Goal: Task Accomplishment & Management: Manage account settings

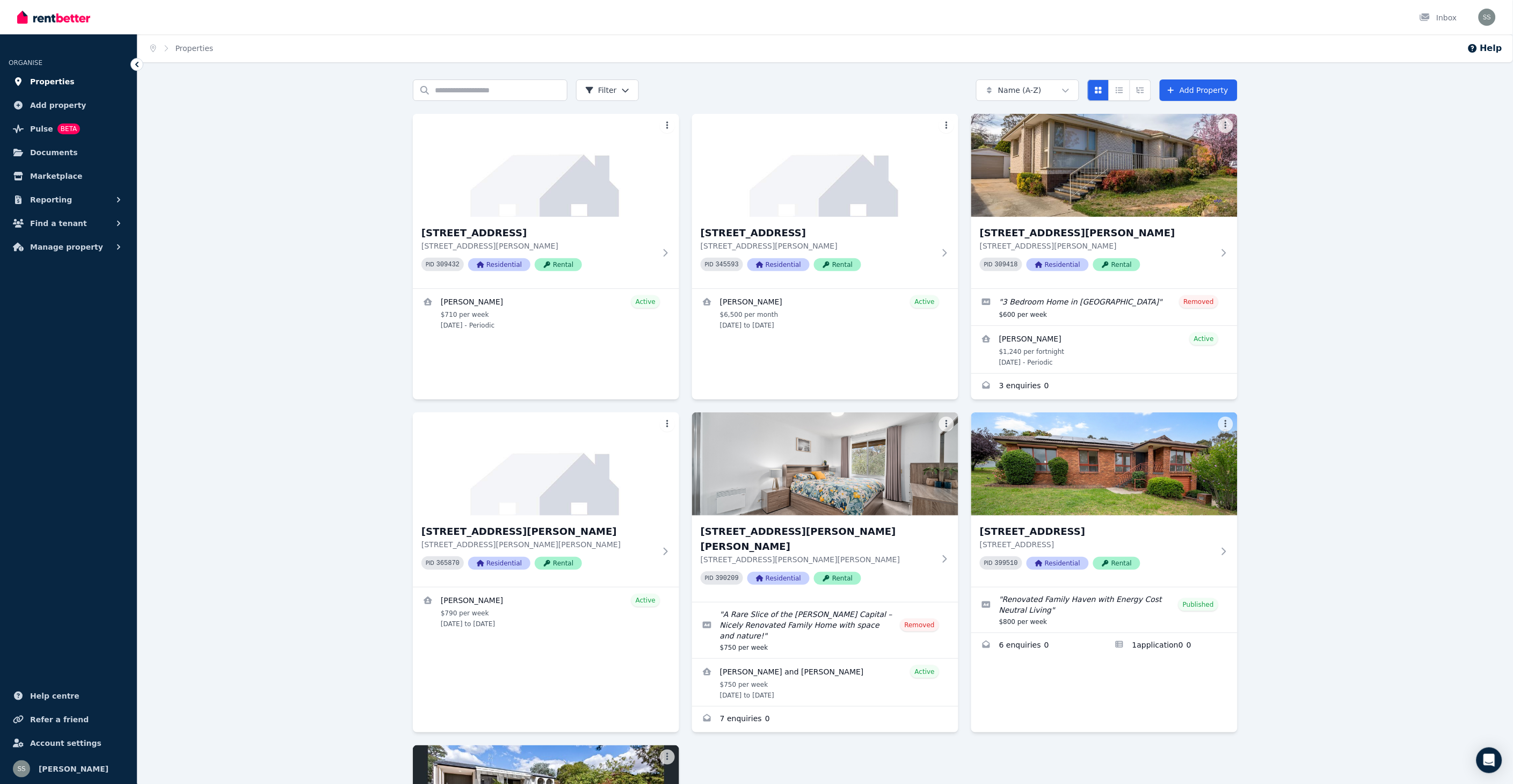
click at [51, 85] on span "Properties" at bounding box center [52, 81] width 45 height 13
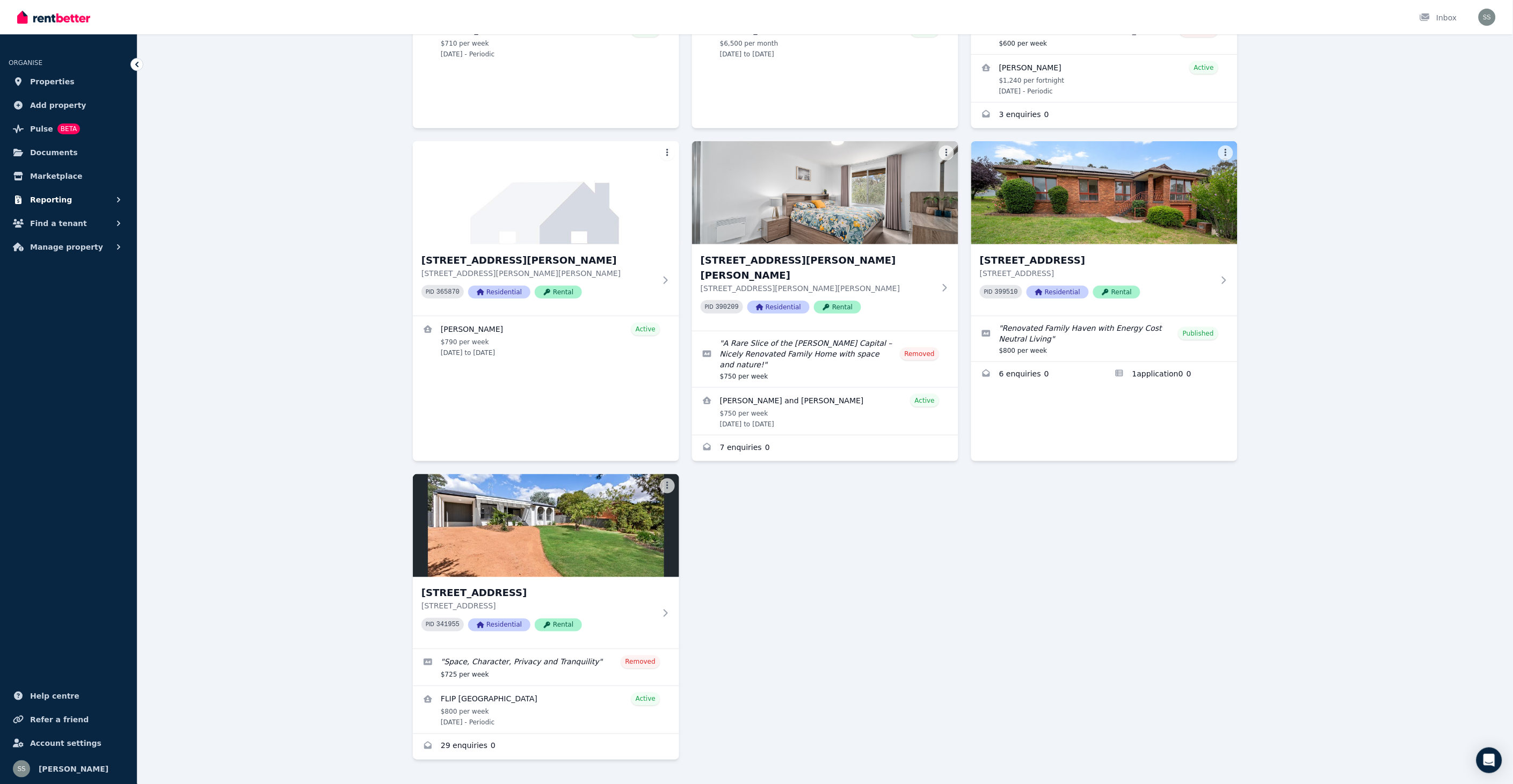
click at [117, 197] on icon "button" at bounding box center [118, 200] width 11 height 11
click at [68, 242] on span "Finance report" at bounding box center [83, 244] width 73 height 13
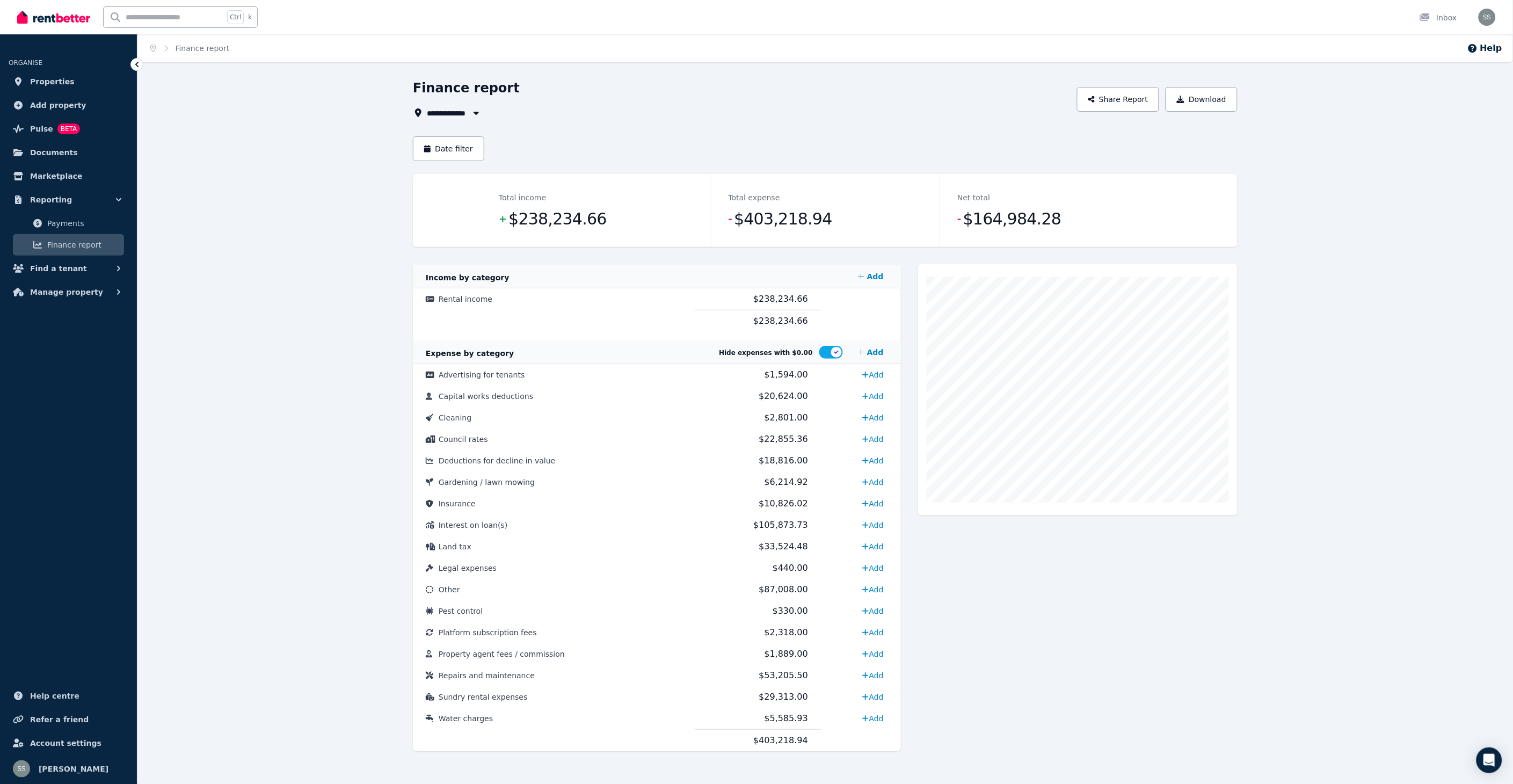
click at [477, 109] on icon "button" at bounding box center [476, 113] width 11 height 9
click at [498, 226] on span "[STREET_ADDRESS]" at bounding box center [487, 230] width 109 height 11
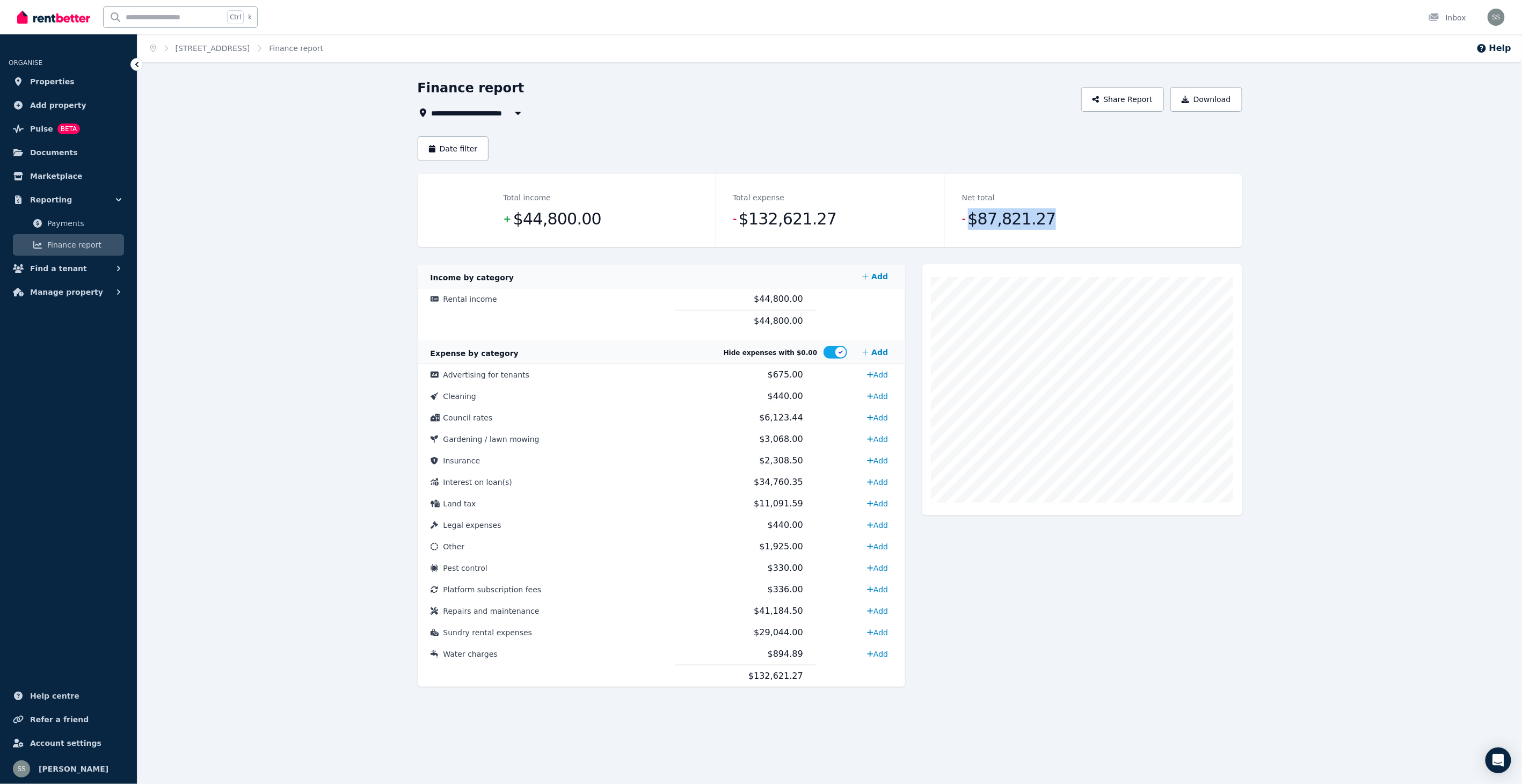
drag, startPoint x: 968, startPoint y: 218, endPoint x: 1083, endPoint y: 220, distance: 115.0
click at [1077, 215] on dd "- $87,821.27" at bounding box center [1059, 219] width 195 height 22
drag, startPoint x: 743, startPoint y: 220, endPoint x: 825, endPoint y: 221, distance: 82.0
click at [825, 221] on dd "- $132,621.27" at bounding box center [830, 219] width 195 height 22
drag, startPoint x: 974, startPoint y: 221, endPoint x: 1055, endPoint y: 215, distance: 81.2
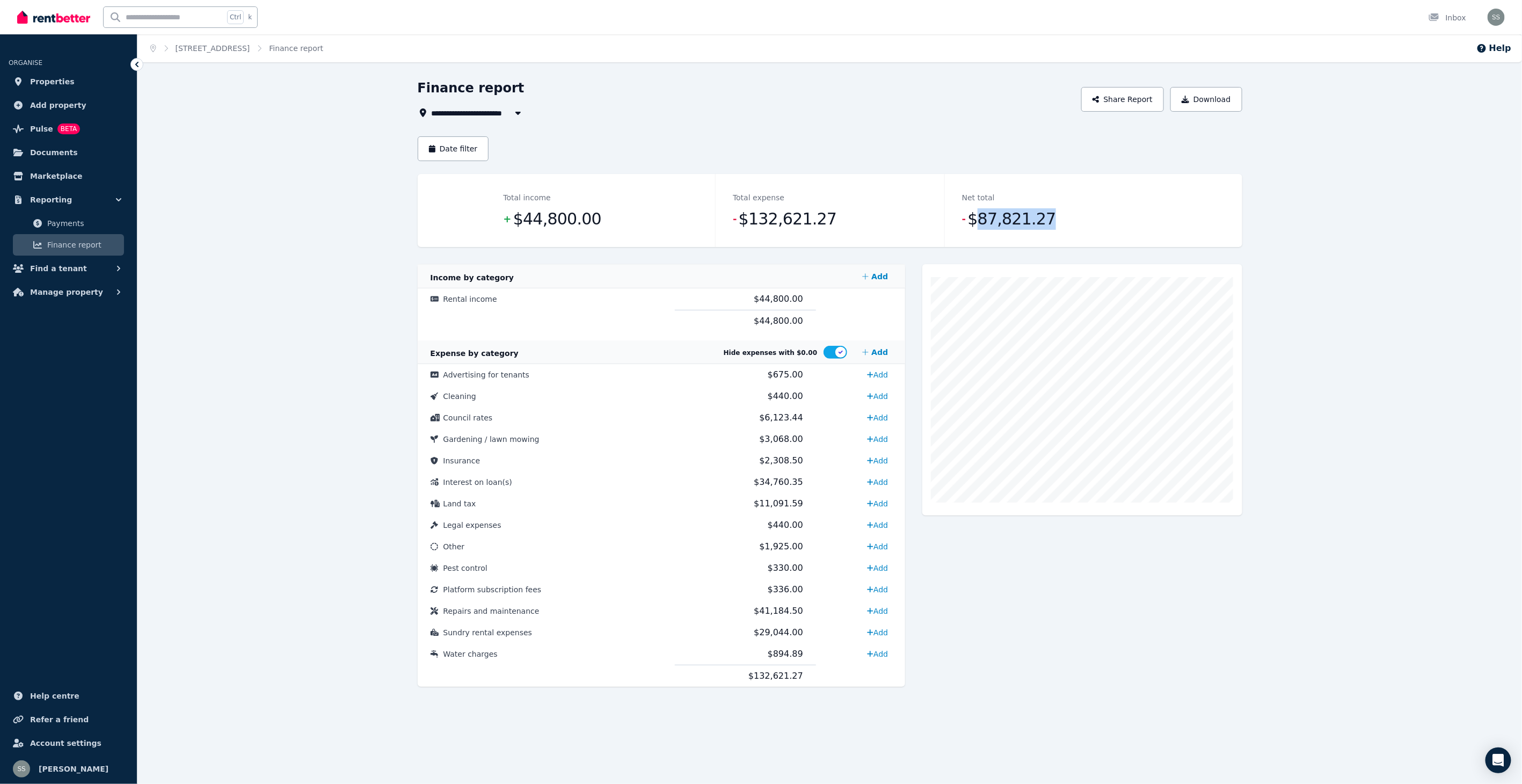
click at [1055, 215] on dd "- $87,821.27" at bounding box center [1059, 219] width 195 height 22
drag, startPoint x: 975, startPoint y: 206, endPoint x: 977, endPoint y: 215, distance: 9.2
click at [975, 206] on div "Net total - $87,821.27" at bounding box center [1059, 210] width 230 height 73
drag, startPoint x: 968, startPoint y: 215, endPoint x: 1068, endPoint y: 201, distance: 101.0
click at [1068, 201] on div "Net total - $87,821.27" at bounding box center [1059, 210] width 230 height 73
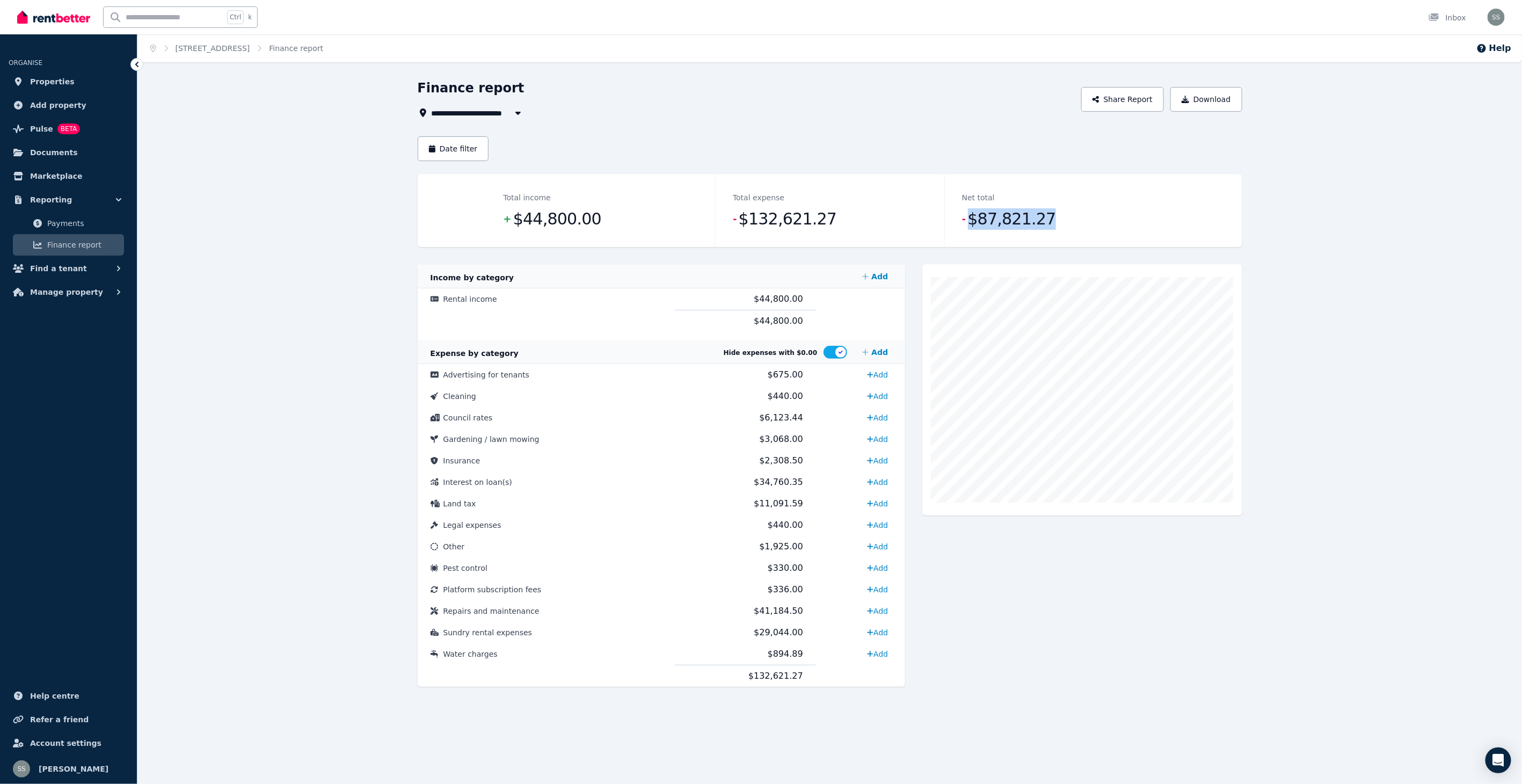
click at [520, 111] on icon "button" at bounding box center [518, 113] width 11 height 9
click at [518, 113] on icon "button" at bounding box center [518, 113] width 5 height 4
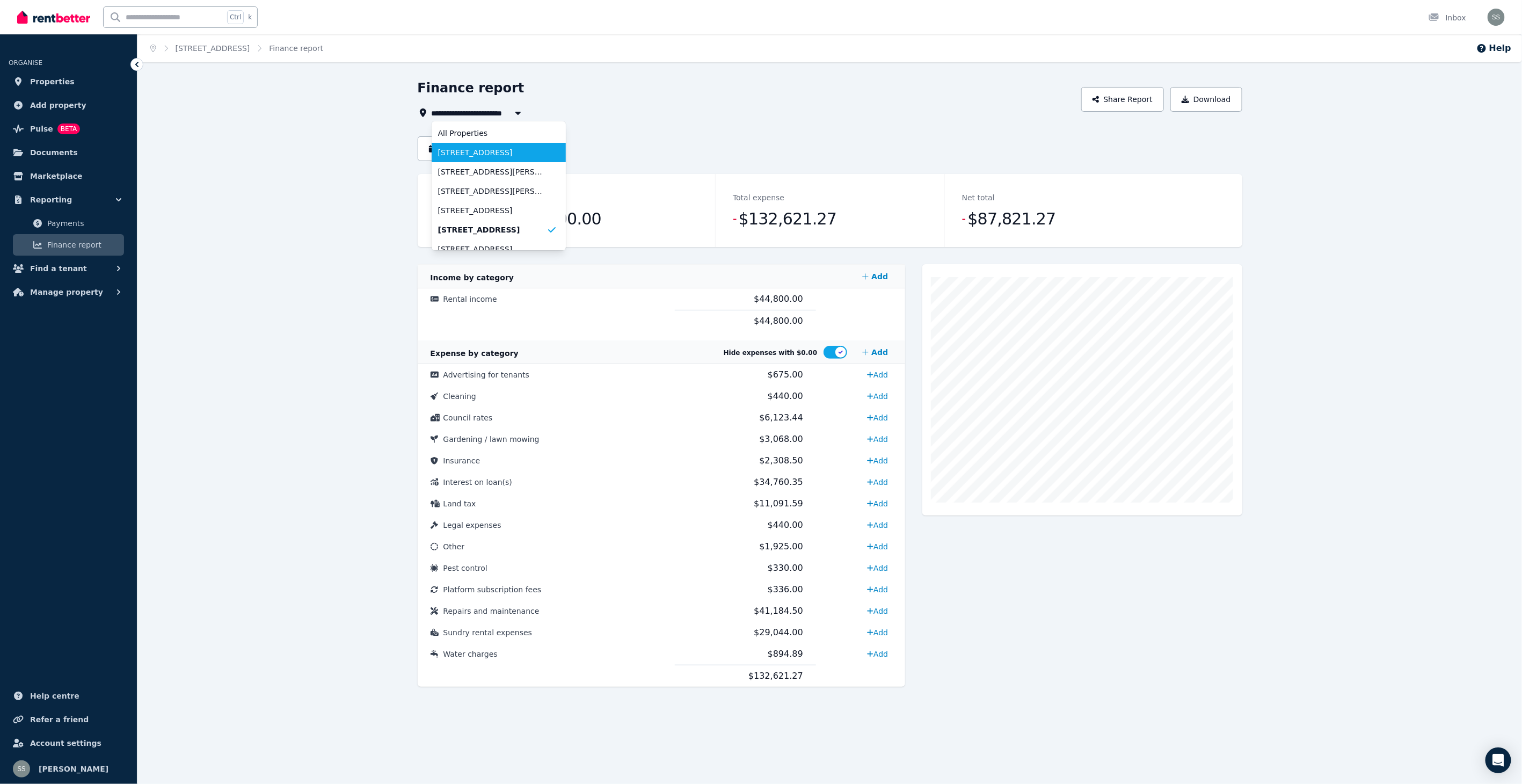
click at [503, 152] on span "[STREET_ADDRESS]" at bounding box center [492, 152] width 109 height 11
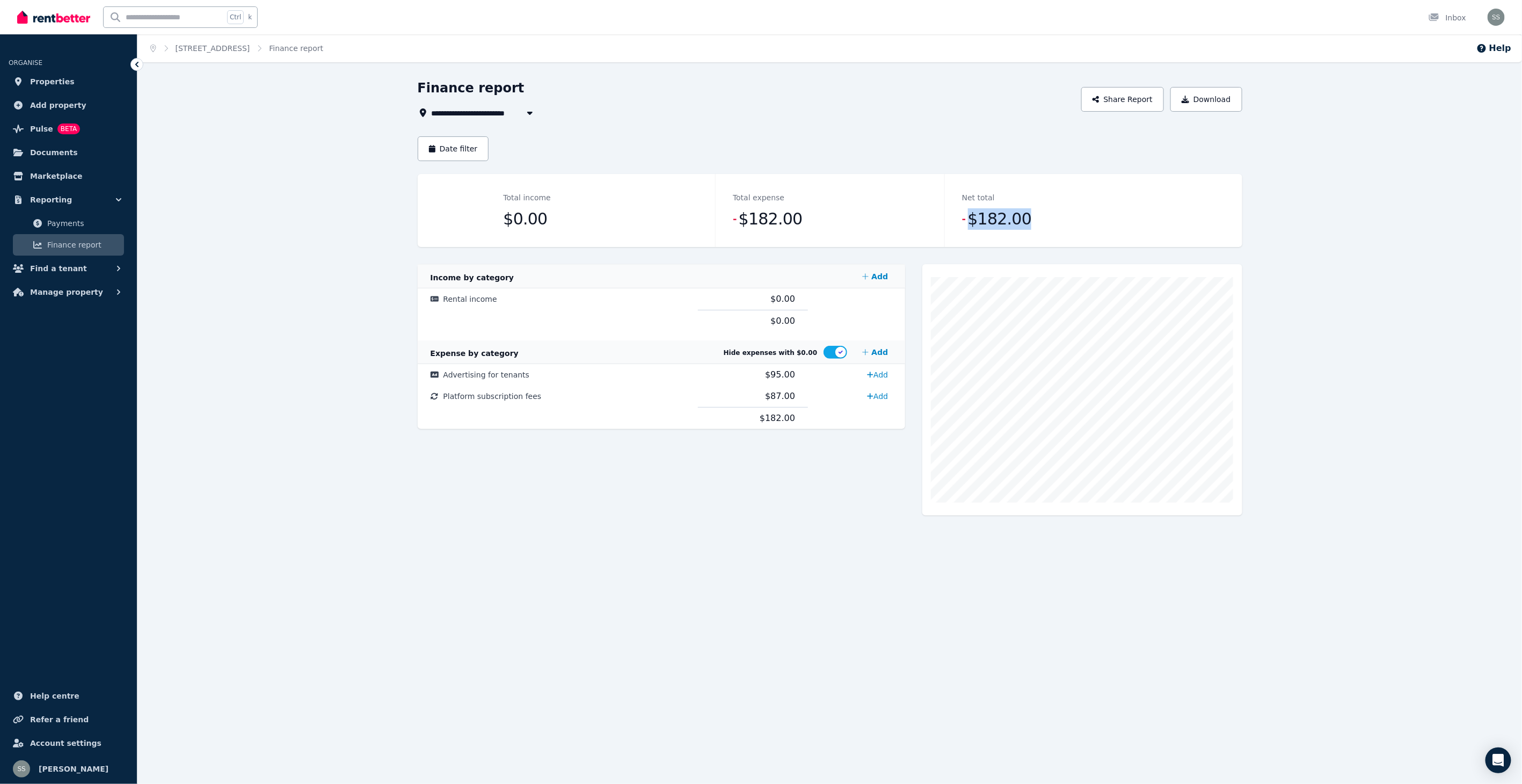
drag, startPoint x: 968, startPoint y: 219, endPoint x: 1039, endPoint y: 220, distance: 71.0
click at [1039, 220] on dd "- $182.00" at bounding box center [1059, 219] width 195 height 22
click at [529, 111] on icon "button" at bounding box center [529, 113] width 5 height 4
click at [496, 168] on span "[STREET_ADDRESS][PERSON_NAME][PERSON_NAME]" at bounding box center [492, 172] width 109 height 11
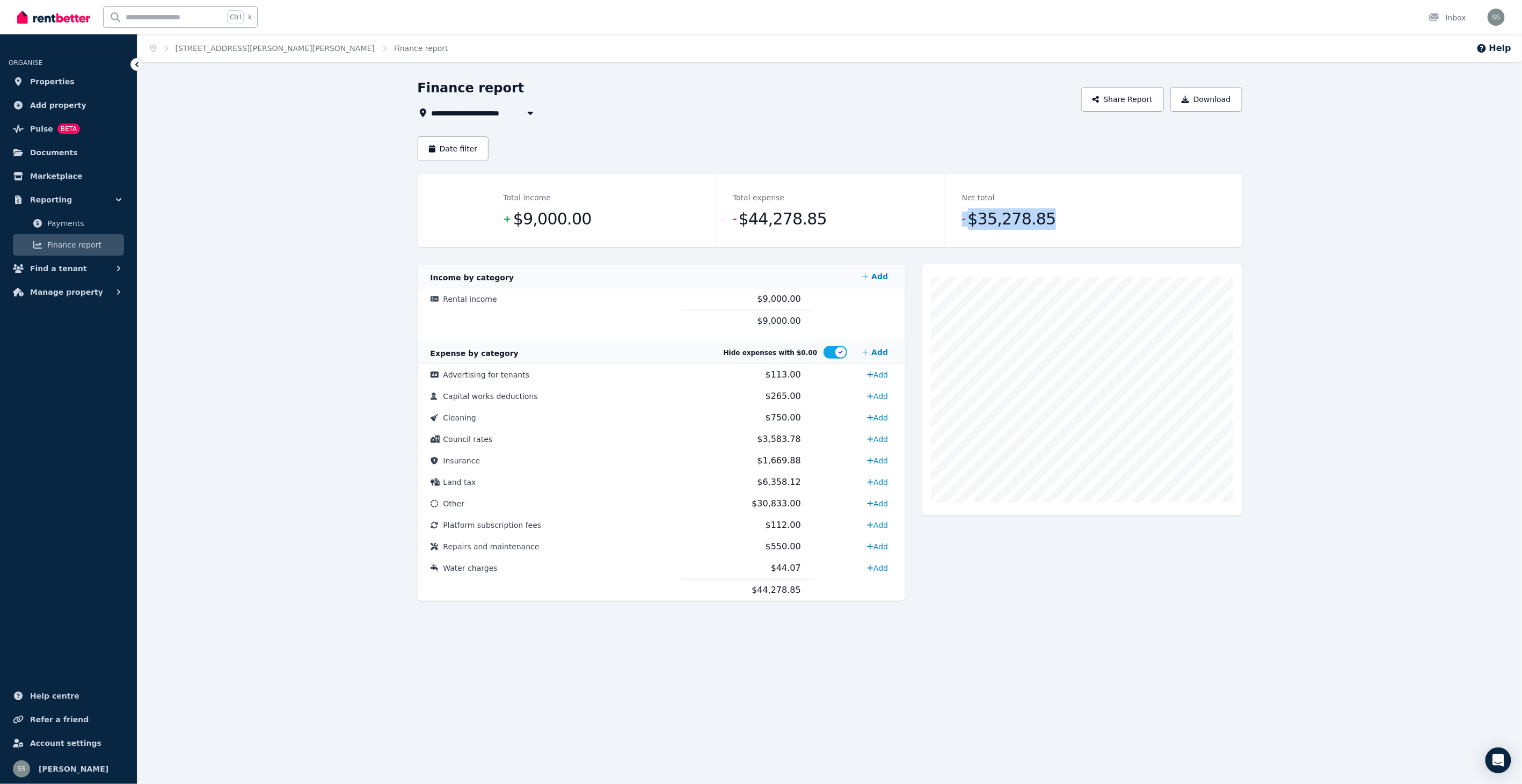
drag, startPoint x: 963, startPoint y: 221, endPoint x: 1054, endPoint y: 219, distance: 91.0
click at [1054, 219] on dd "- $35,278.85" at bounding box center [1059, 219] width 195 height 22
click at [533, 113] on icon "button" at bounding box center [530, 113] width 11 height 9
click at [492, 187] on span "[STREET_ADDRESS][PERSON_NAME]" at bounding box center [492, 191] width 109 height 11
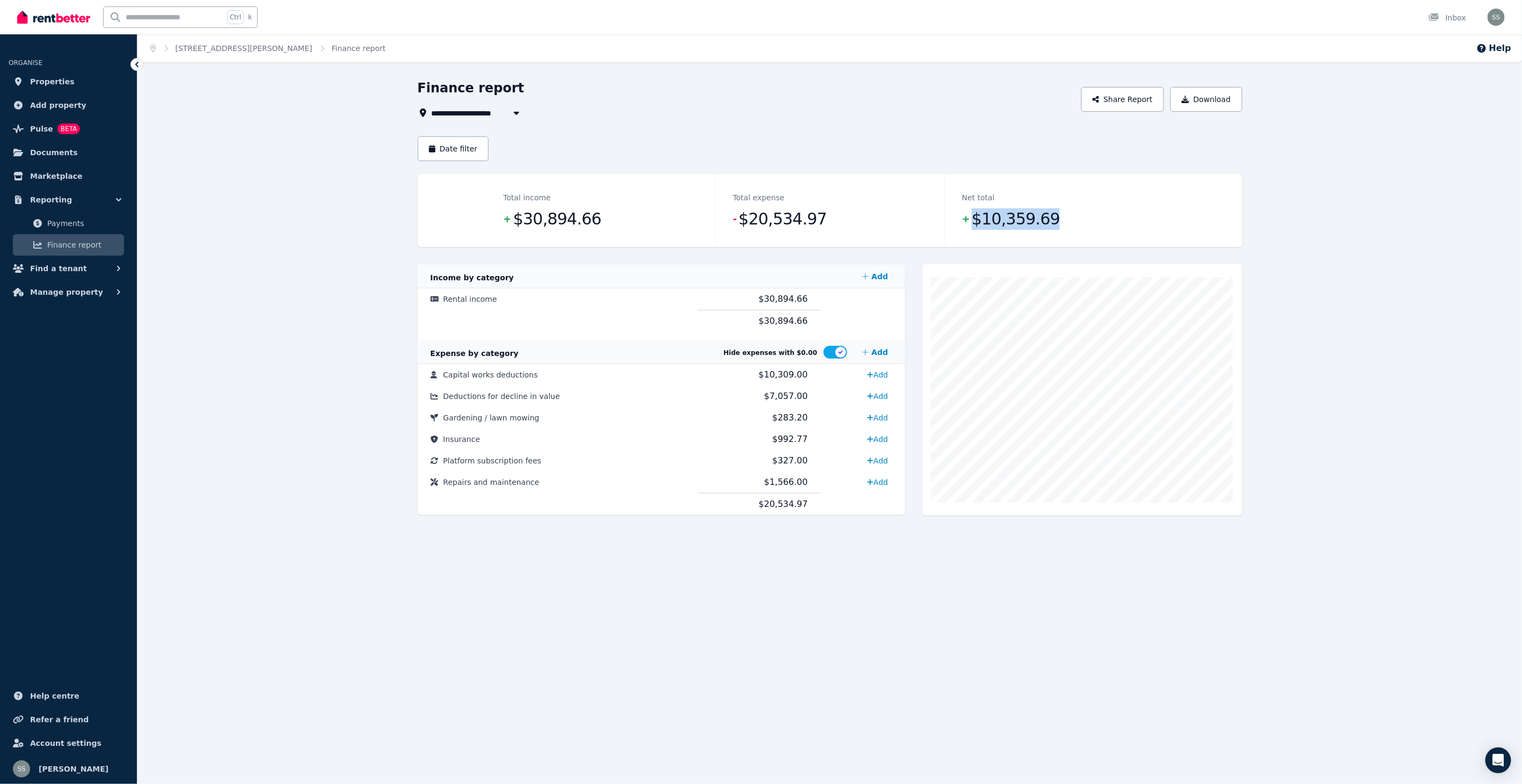
drag, startPoint x: 970, startPoint y: 218, endPoint x: 1090, endPoint y: 214, distance: 120.1
click at [1090, 214] on dd "+ $10,359.69" at bounding box center [1059, 219] width 195 height 22
click at [519, 114] on icon "button" at bounding box center [516, 113] width 11 height 9
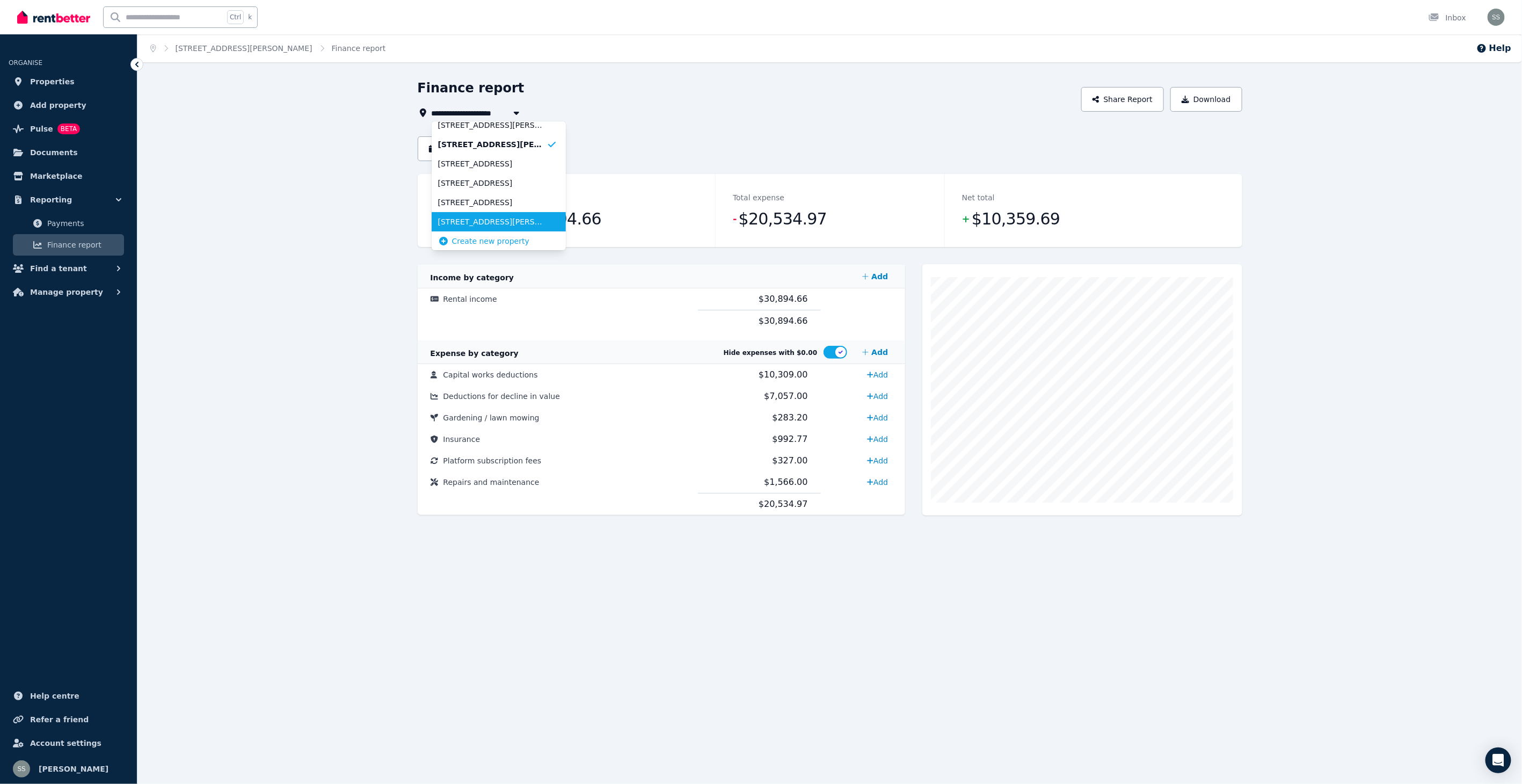
click at [490, 221] on span "[STREET_ADDRESS][PERSON_NAME]" at bounding box center [492, 222] width 109 height 11
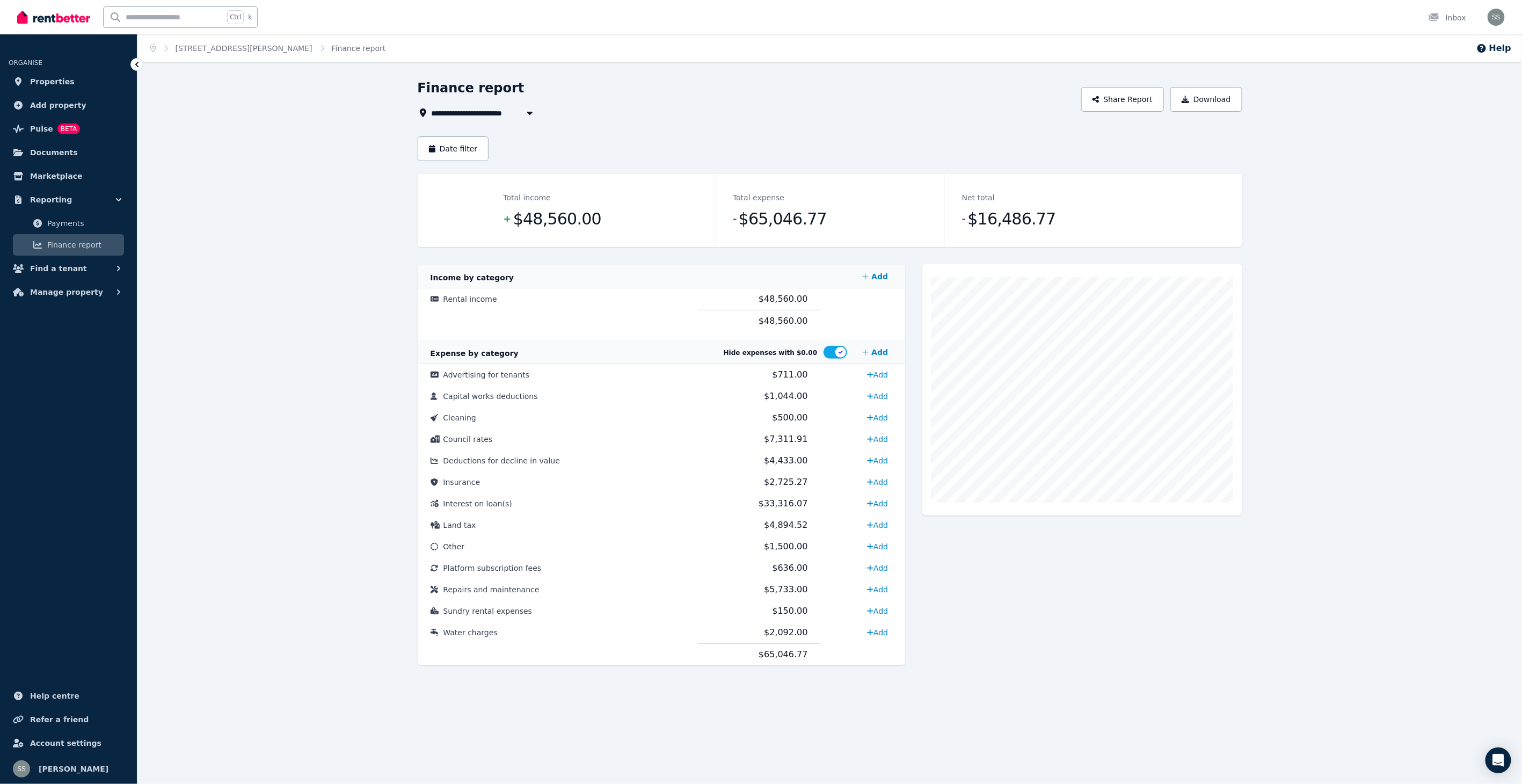
click at [530, 111] on icon "button" at bounding box center [530, 113] width 11 height 9
click at [495, 215] on span "[STREET_ADDRESS]" at bounding box center [492, 221] width 109 height 11
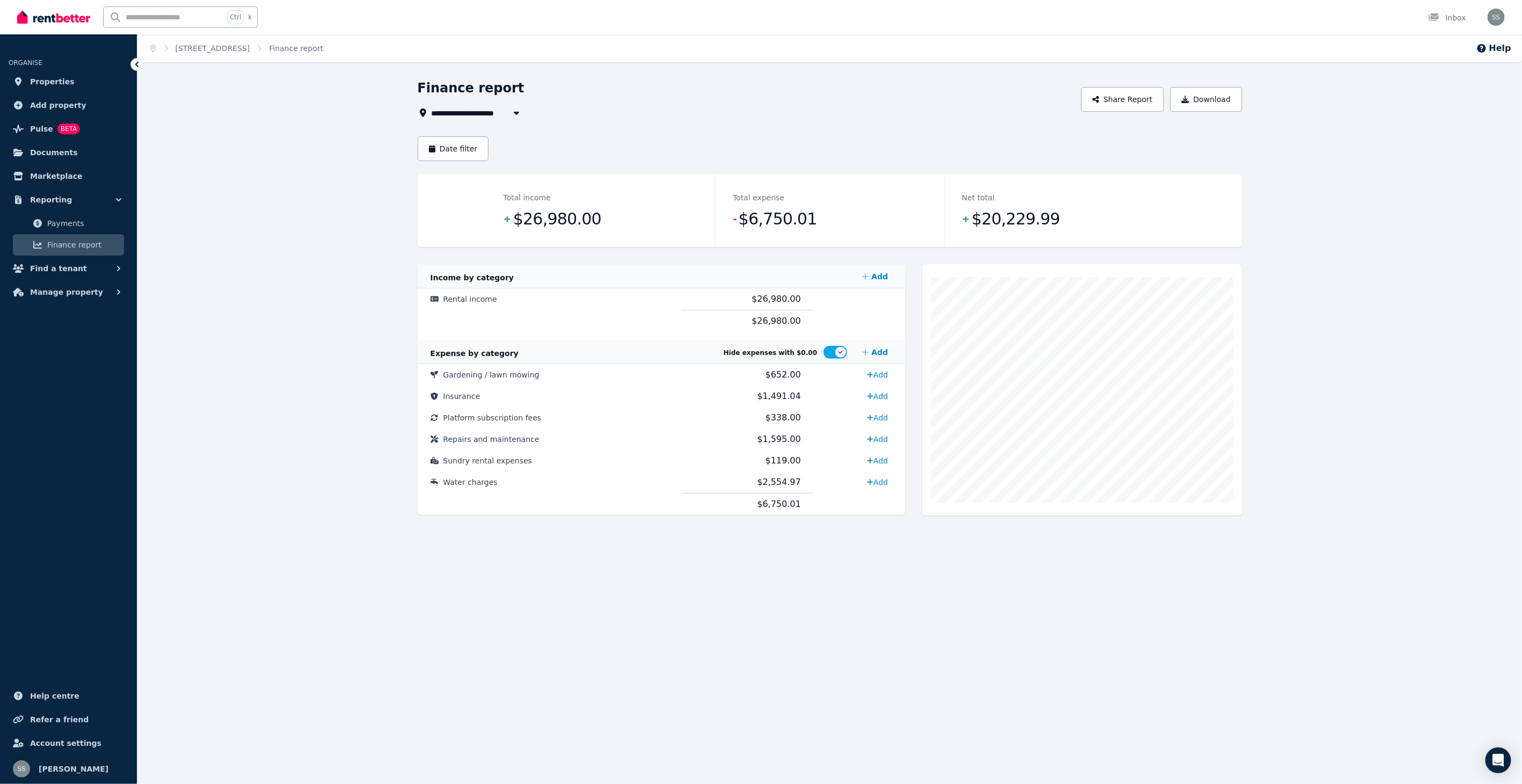
click at [520, 113] on icon "button" at bounding box center [516, 113] width 11 height 9
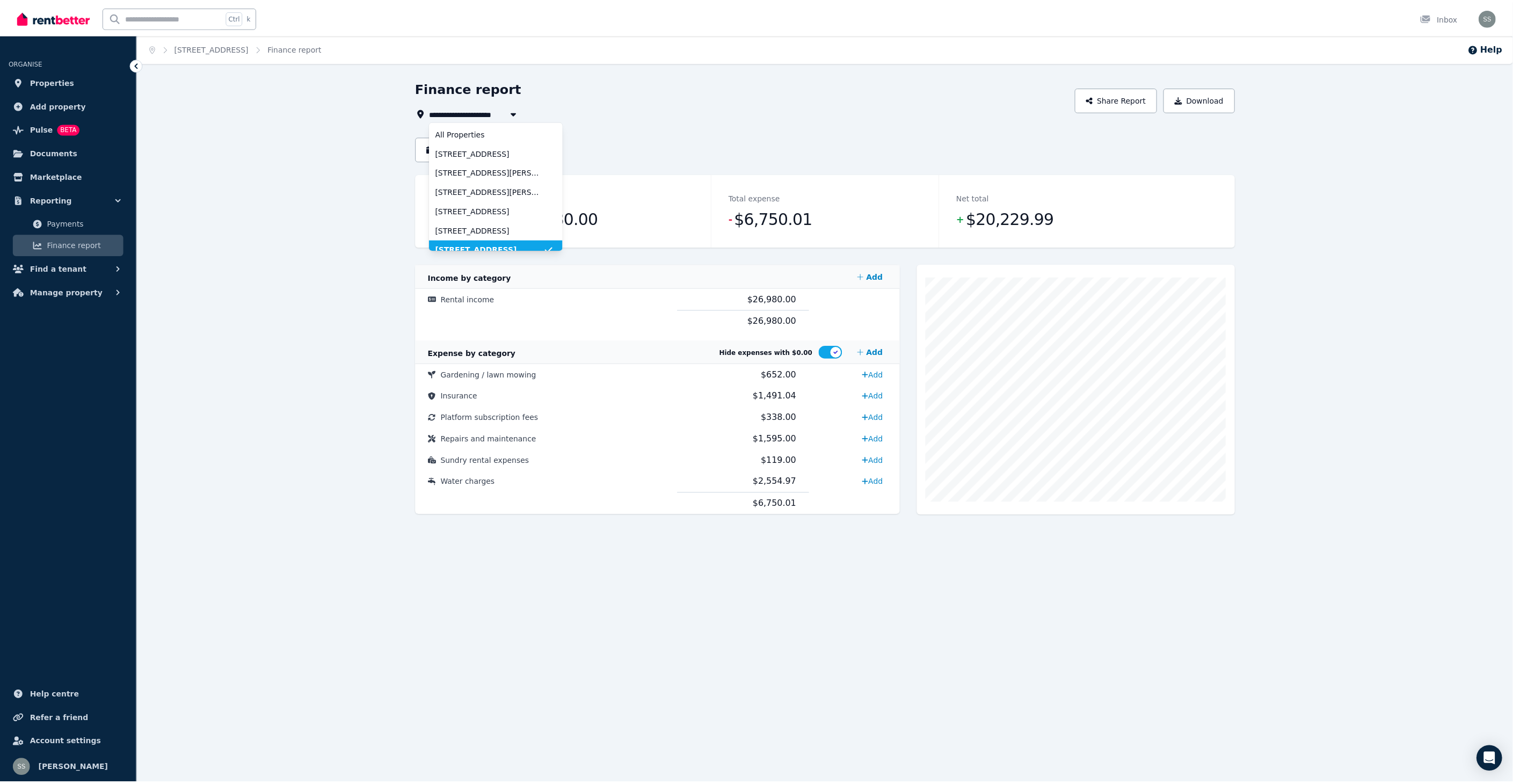
scroll to position [8, 0]
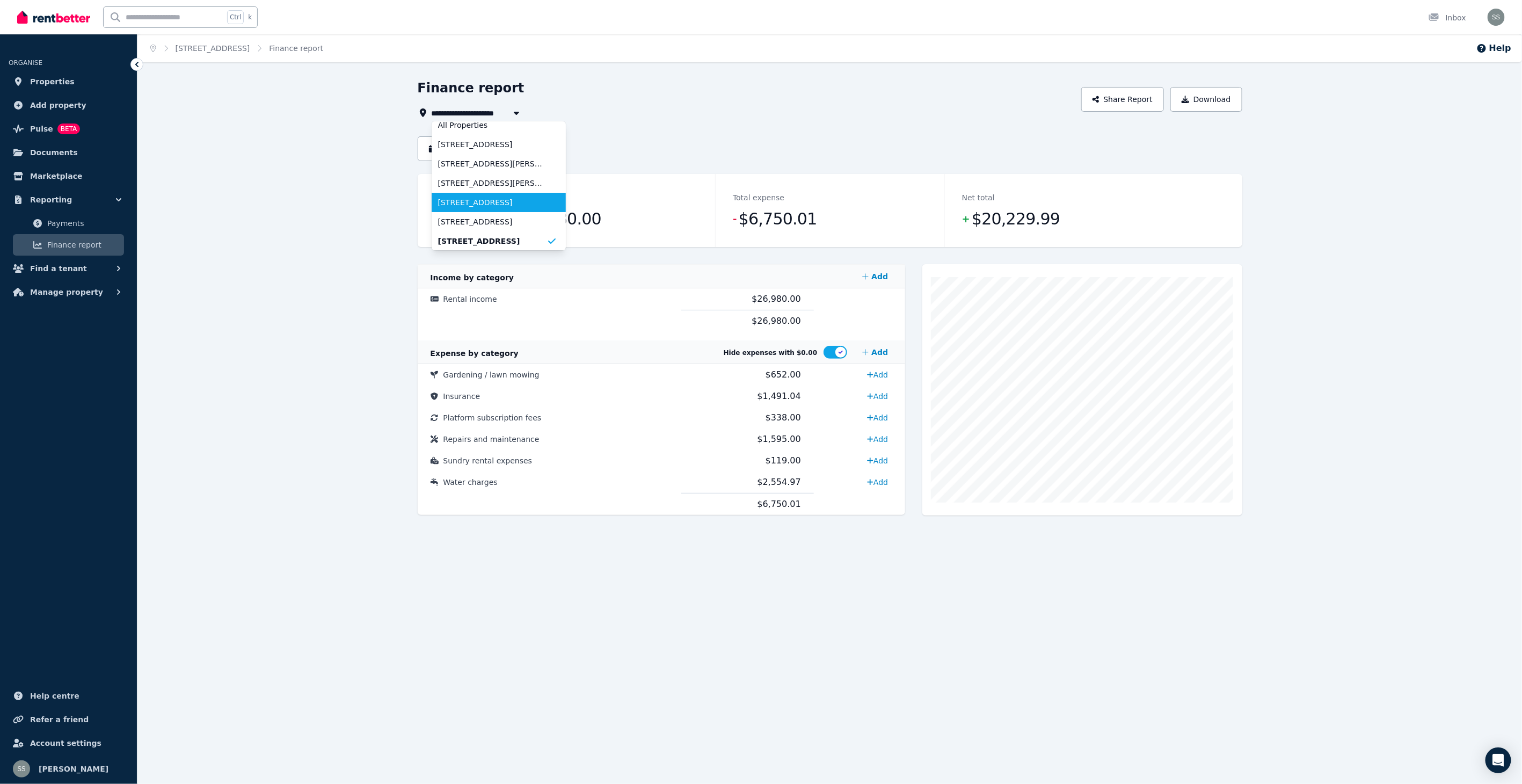
click at [485, 205] on span "[STREET_ADDRESS]" at bounding box center [492, 202] width 109 height 11
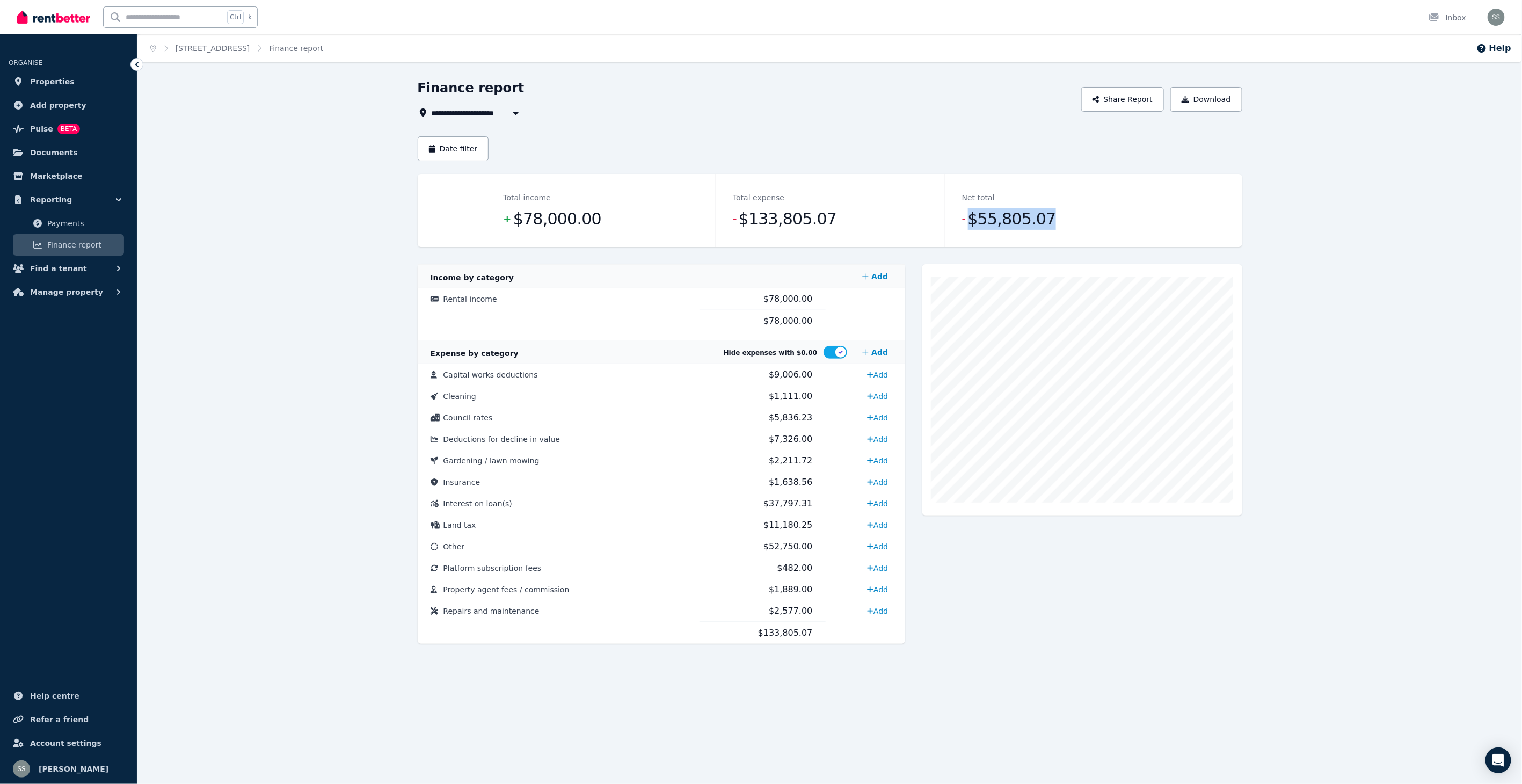
drag, startPoint x: 968, startPoint y: 218, endPoint x: 1111, endPoint y: 217, distance: 143.0
click at [1110, 217] on dd "- $55,805.07" at bounding box center [1059, 219] width 195 height 22
click at [520, 110] on icon "button" at bounding box center [516, 113] width 11 height 9
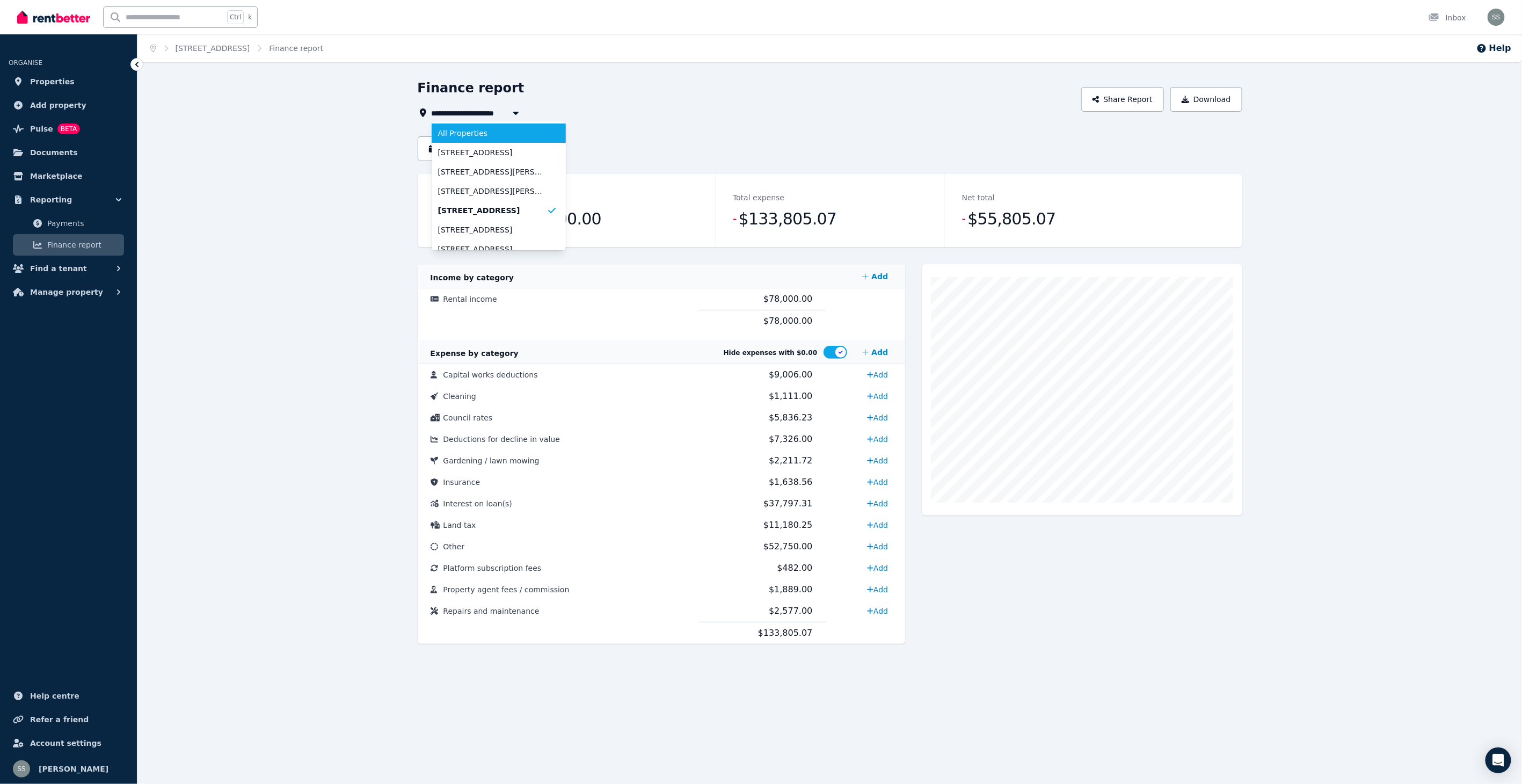
click at [489, 125] on li "All Properties" at bounding box center [499, 133] width 134 height 19
type input "**********"
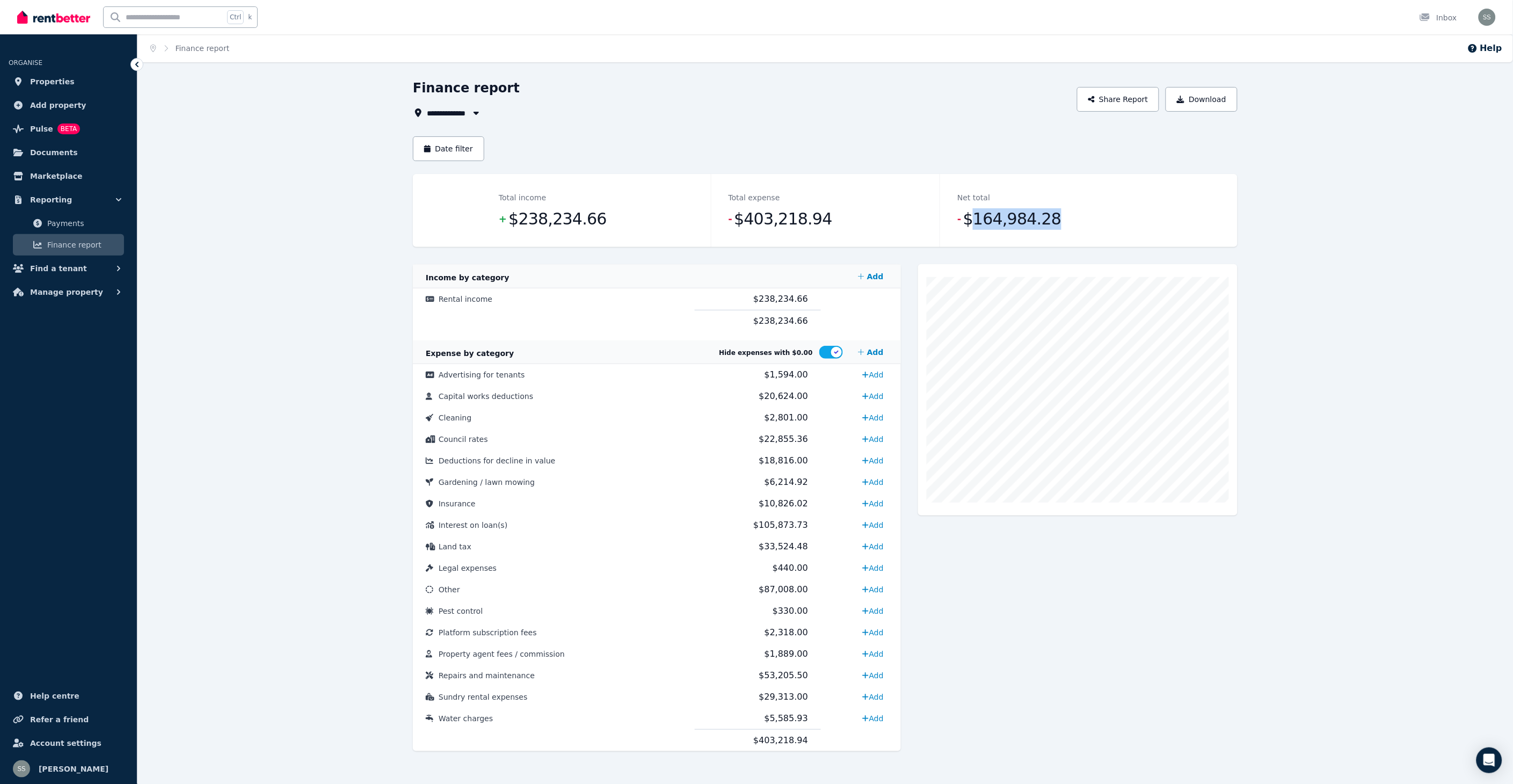
drag, startPoint x: 968, startPoint y: 218, endPoint x: 1103, endPoint y: 222, distance: 135.1
click at [1103, 222] on dd "- $164,984.28" at bounding box center [1055, 219] width 194 height 22
drag, startPoint x: 982, startPoint y: 221, endPoint x: 975, endPoint y: 219, distance: 7.3
click at [983, 221] on span "$164,984.28" at bounding box center [1012, 219] width 98 height 22
drag, startPoint x: 960, startPoint y: 215, endPoint x: 1047, endPoint y: 217, distance: 87.0
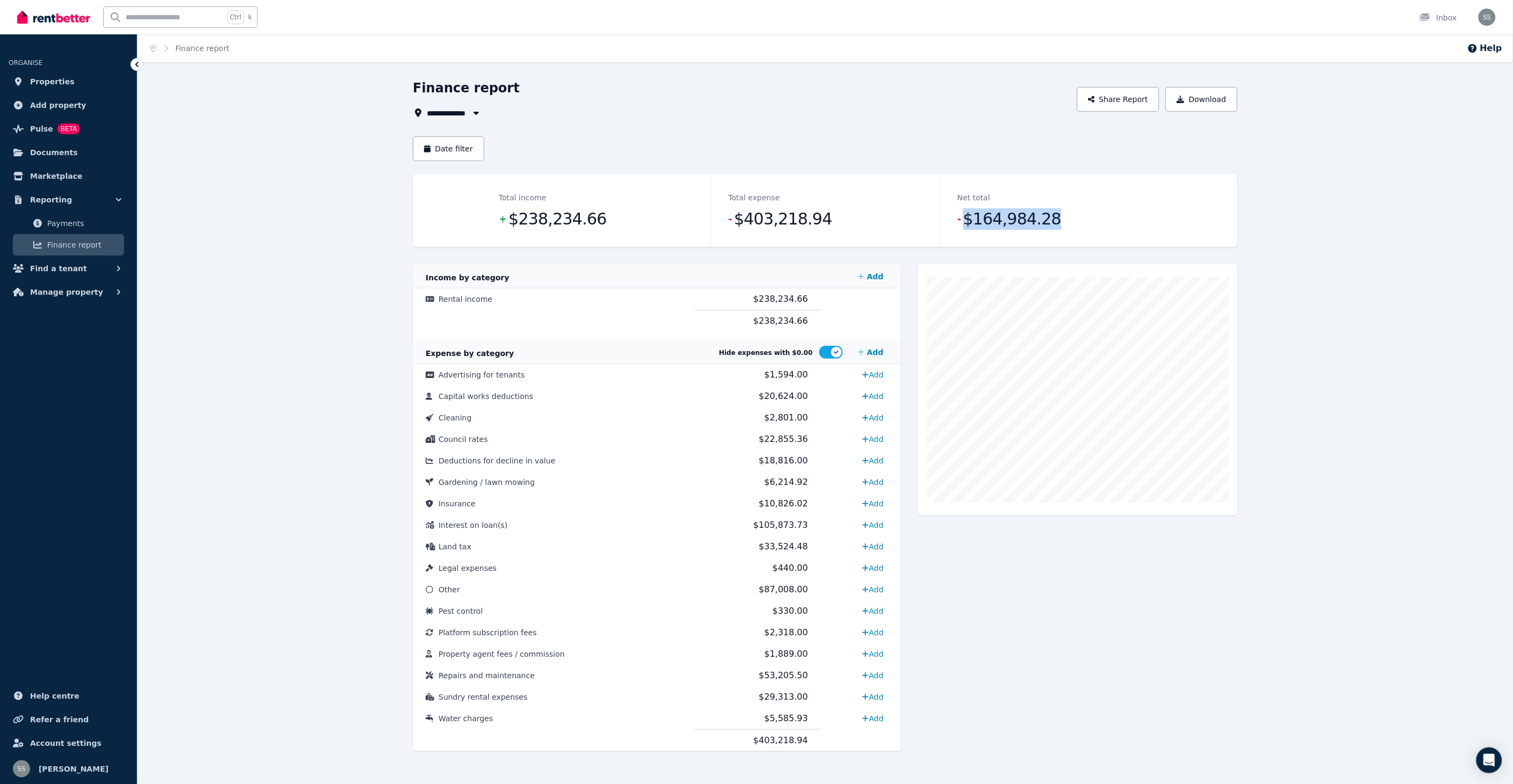
click at [1047, 217] on dd "- $164,984.28" at bounding box center [1055, 219] width 194 height 22
click at [446, 143] on button "Date filter" at bounding box center [448, 149] width 71 height 25
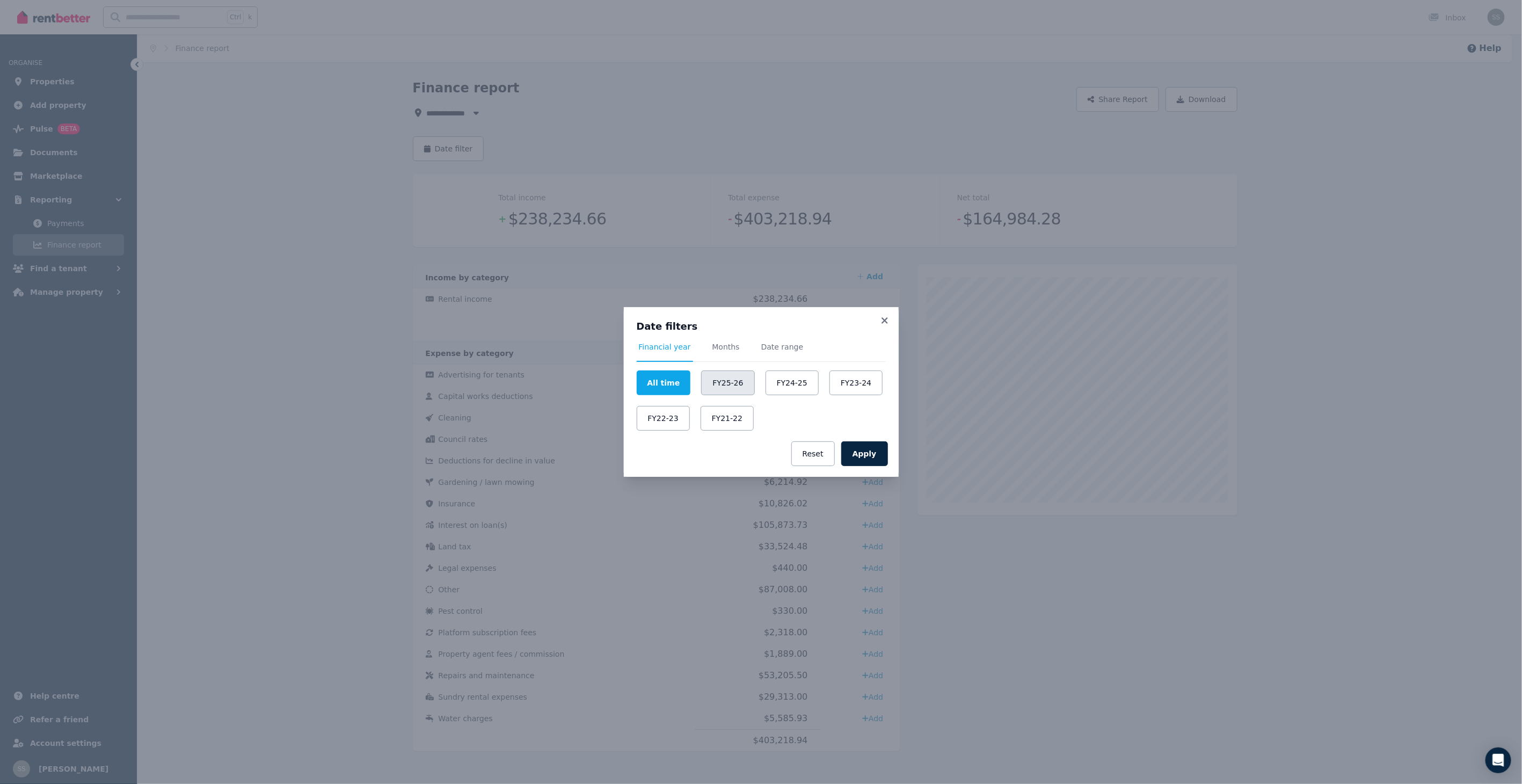
click at [723, 378] on button "FY25-26" at bounding box center [727, 383] width 53 height 25
click at [873, 449] on button "Apply" at bounding box center [864, 454] width 46 height 25
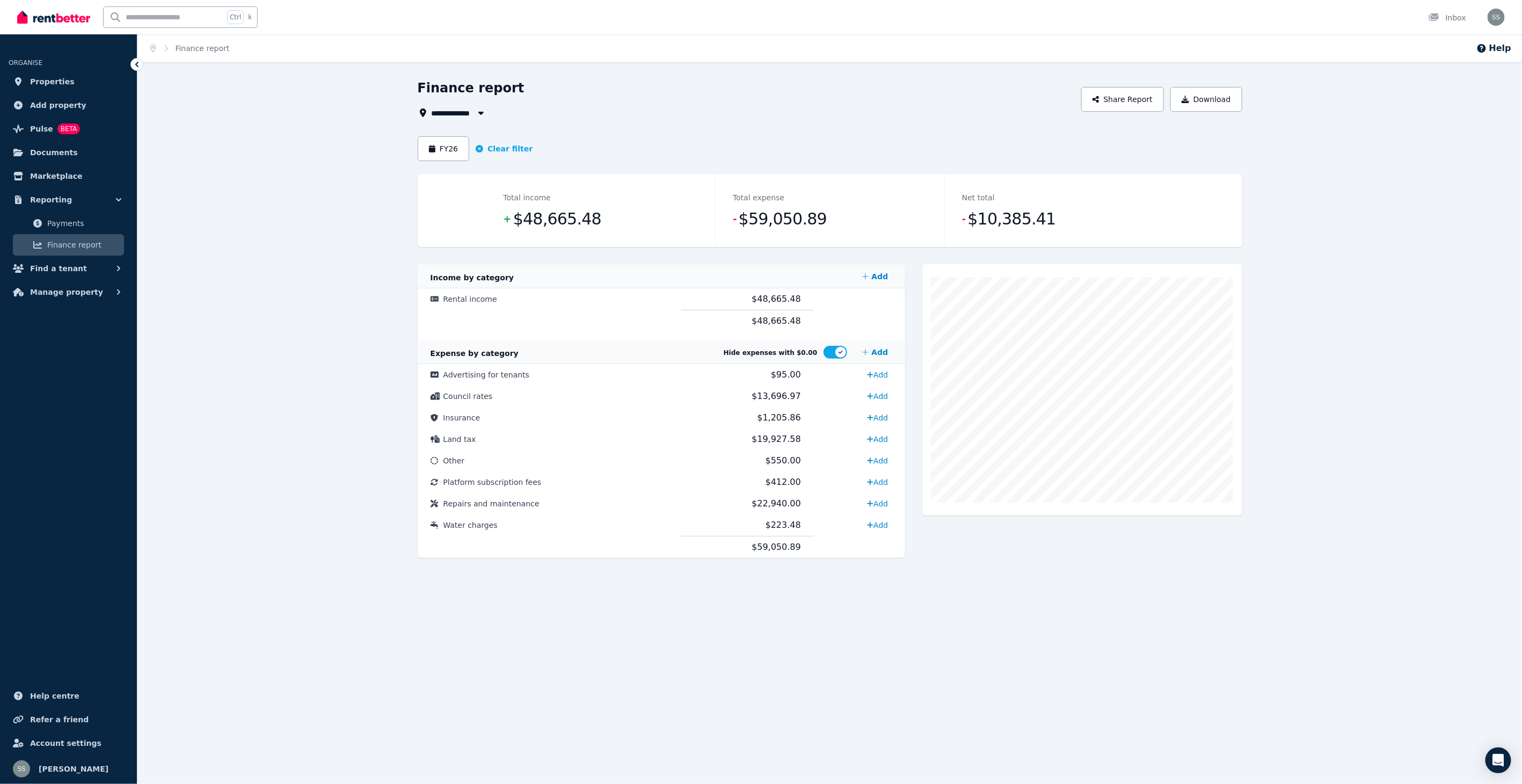
click at [966, 217] on dd "- $10,385.41" at bounding box center [1059, 219] width 195 height 22
click at [477, 148] on icon "button" at bounding box center [479, 148] width 8 height 8
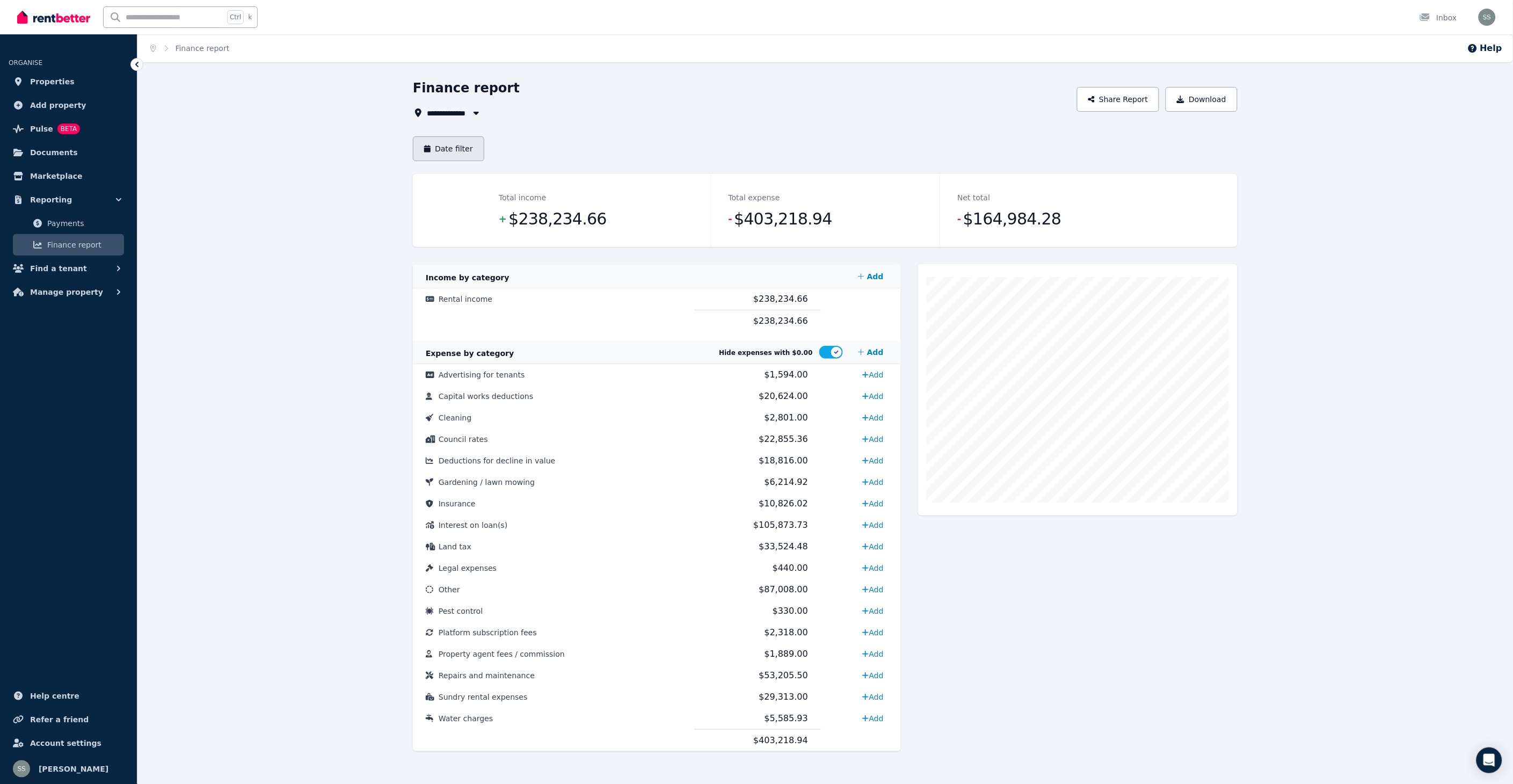
click at [449, 146] on button "Date filter" at bounding box center [448, 149] width 71 height 25
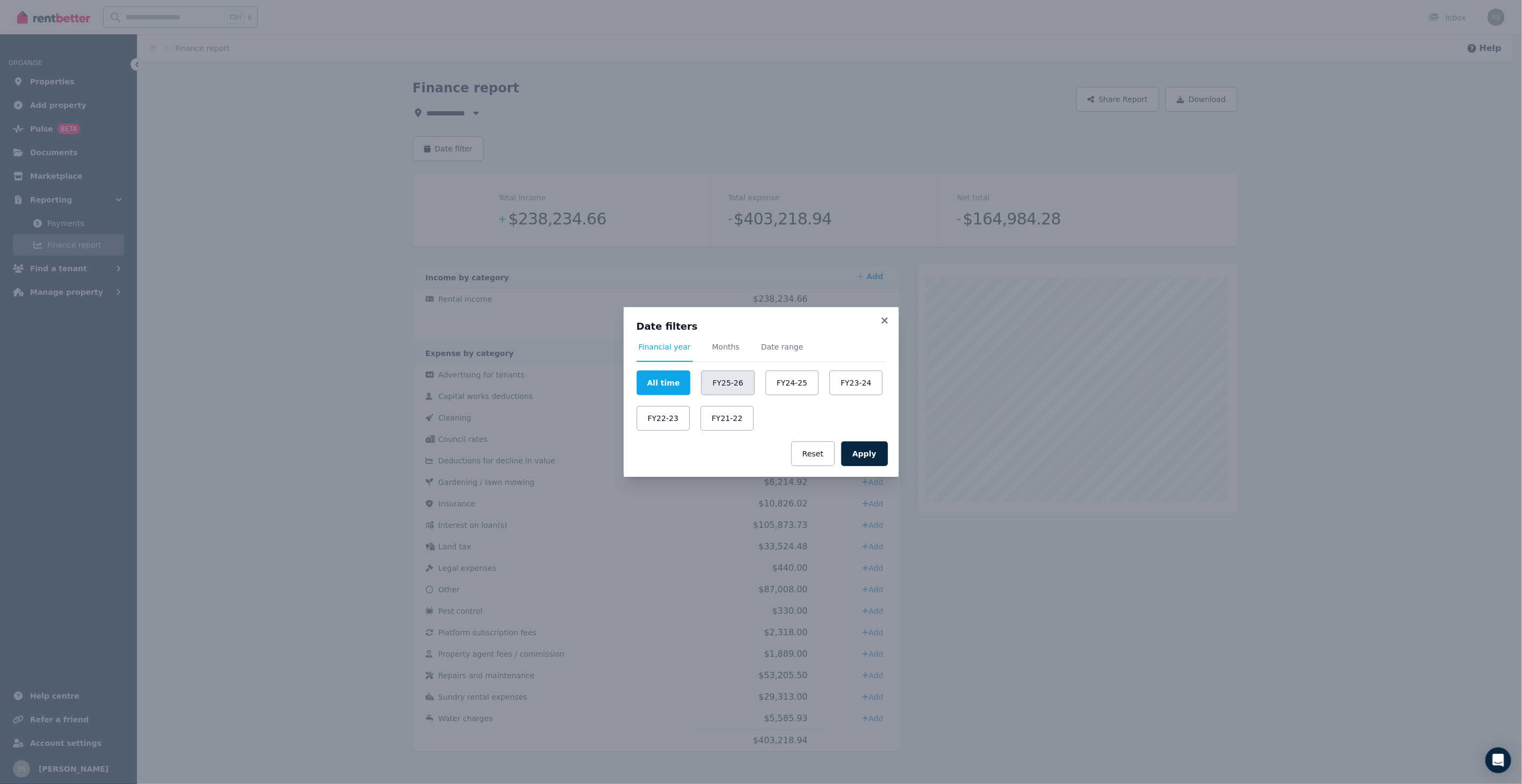
click at [719, 377] on button "FY25-26" at bounding box center [727, 383] width 53 height 25
click at [886, 317] on icon at bounding box center [885, 320] width 11 height 10
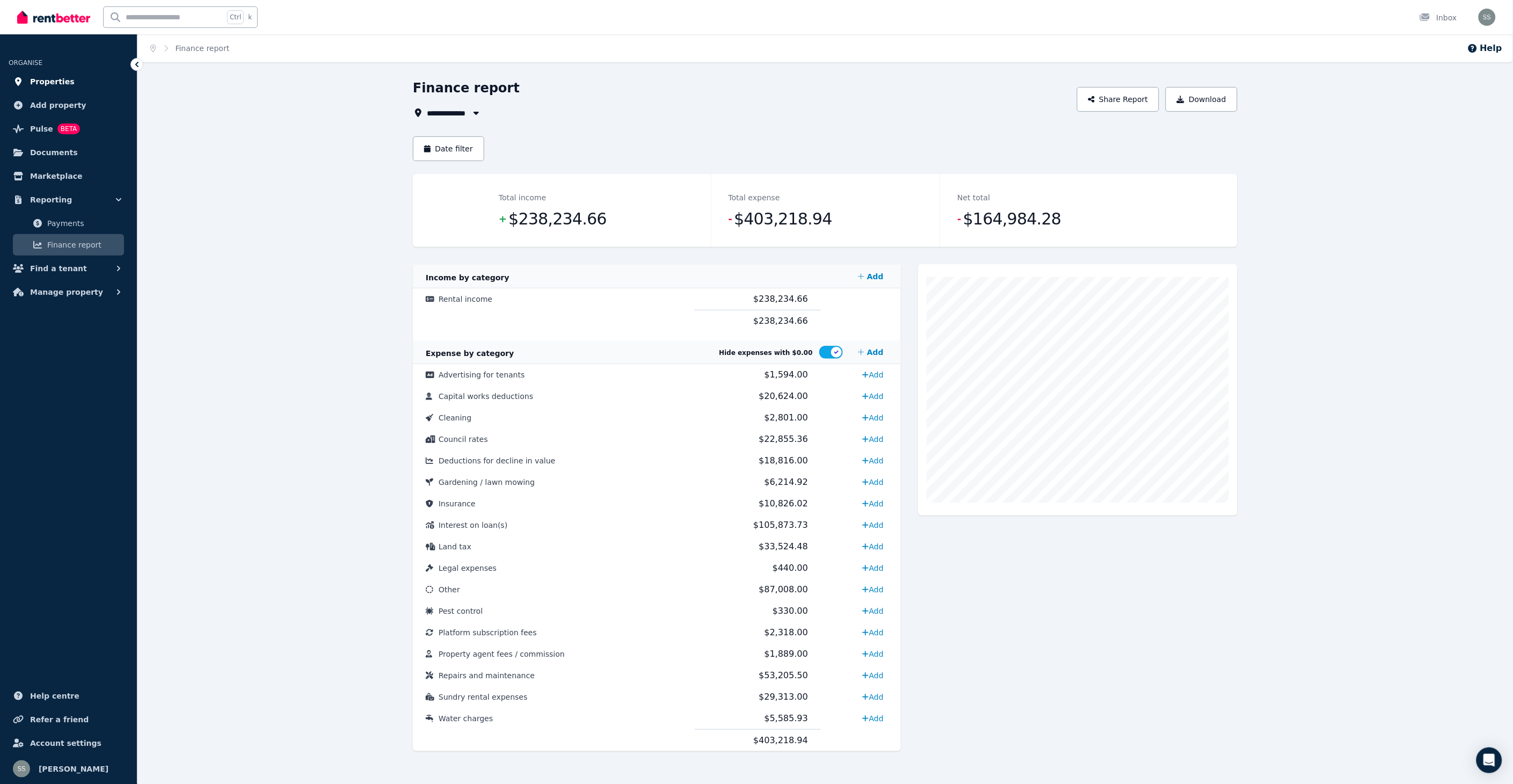
click at [59, 81] on span "Properties" at bounding box center [52, 81] width 45 height 13
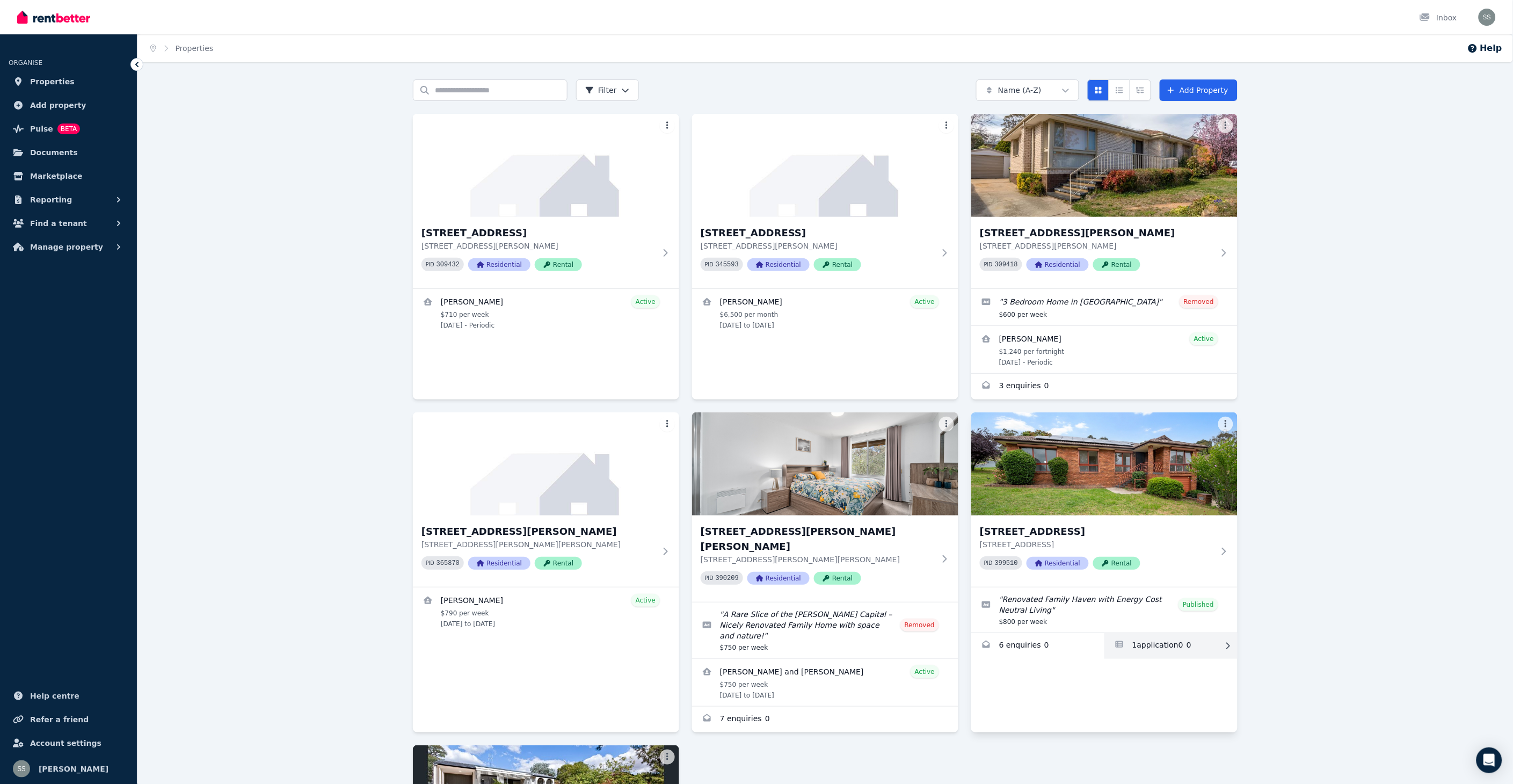
click at [1168, 646] on link "Applications for 191 Chuculba Cres, Giralang" at bounding box center [1170, 645] width 133 height 25
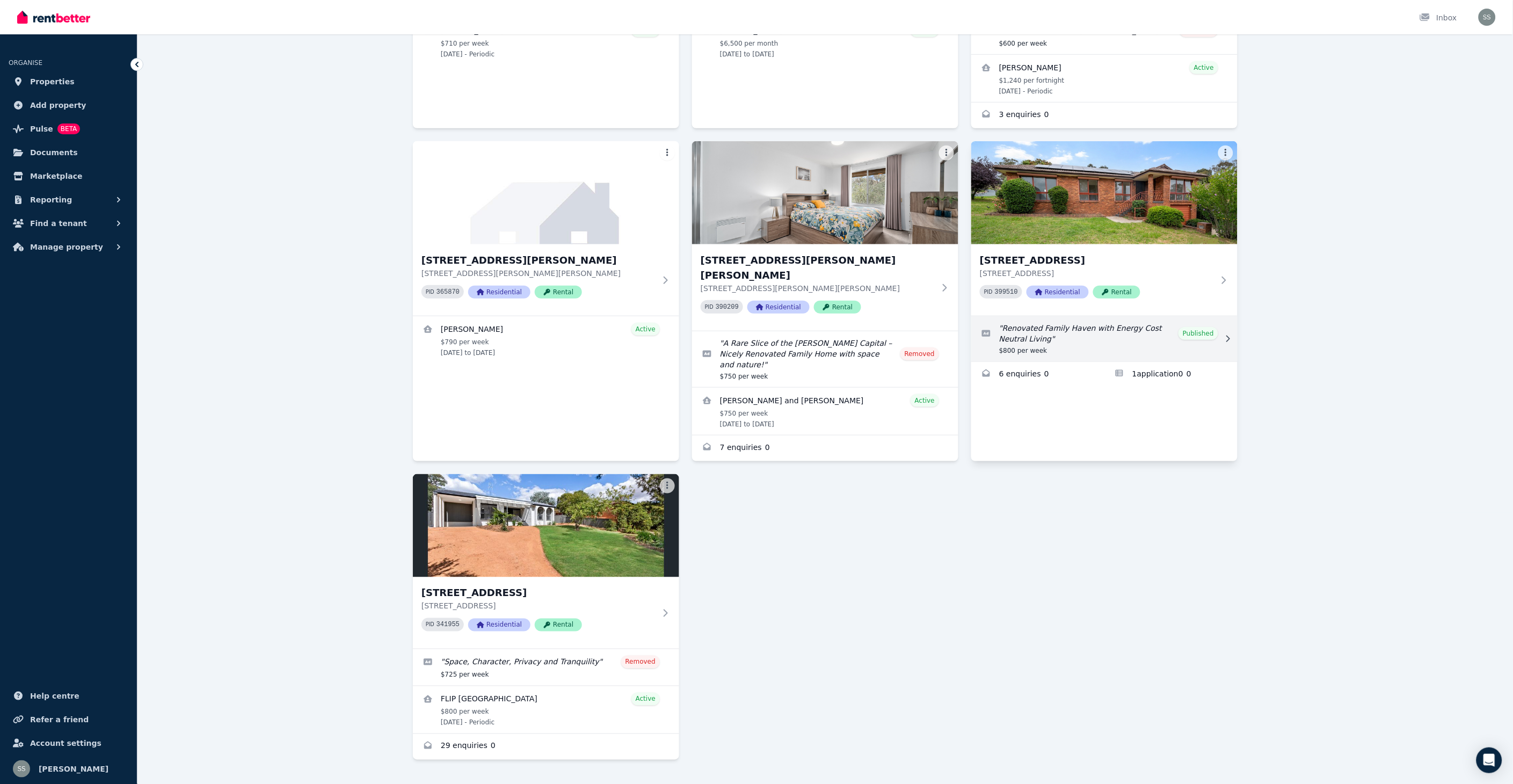
click at [1216, 336] on link "Edit listing: Renovated Family Haven with Energy Cost Neutral Living" at bounding box center [1104, 338] width 266 height 45
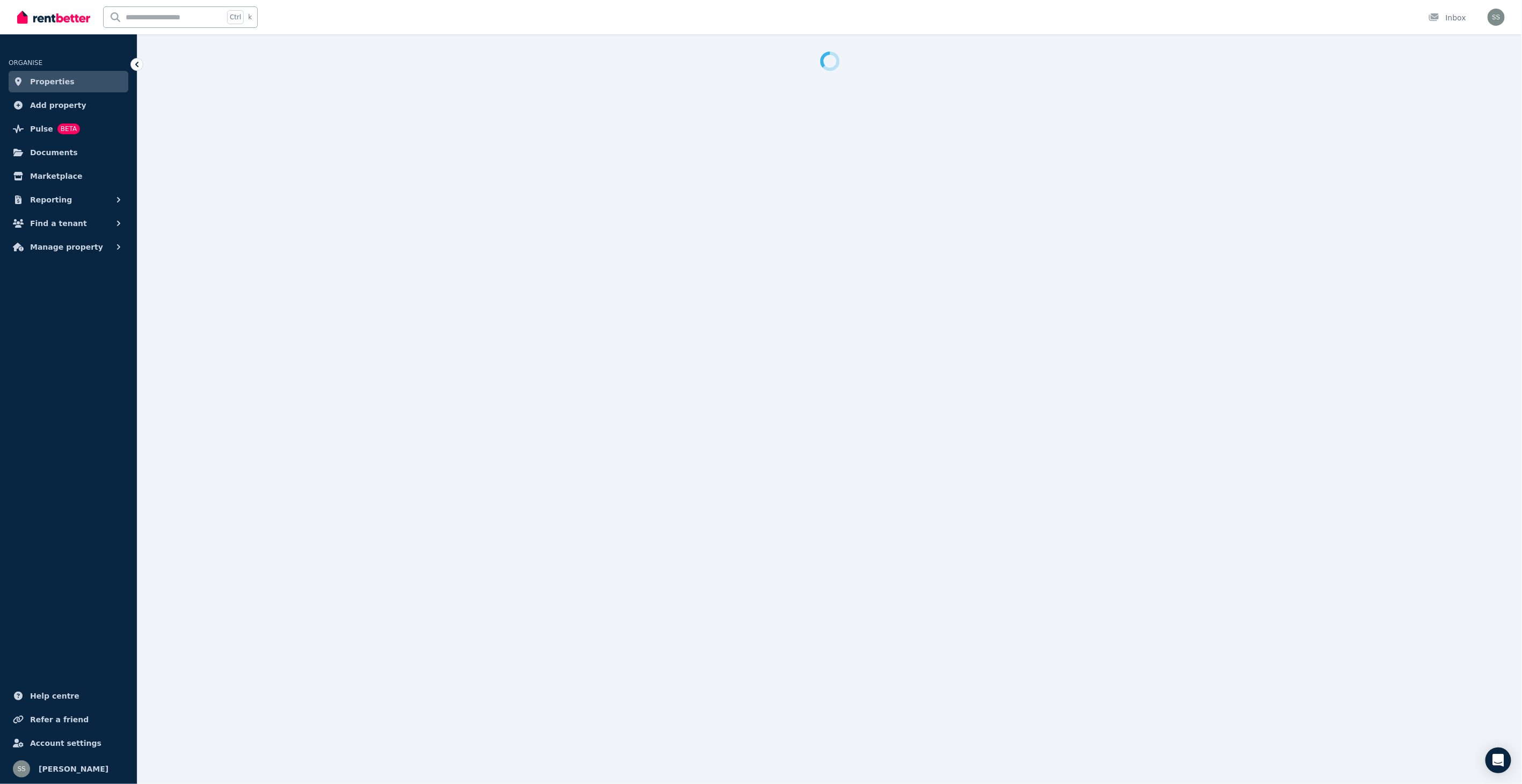
select select "**********"
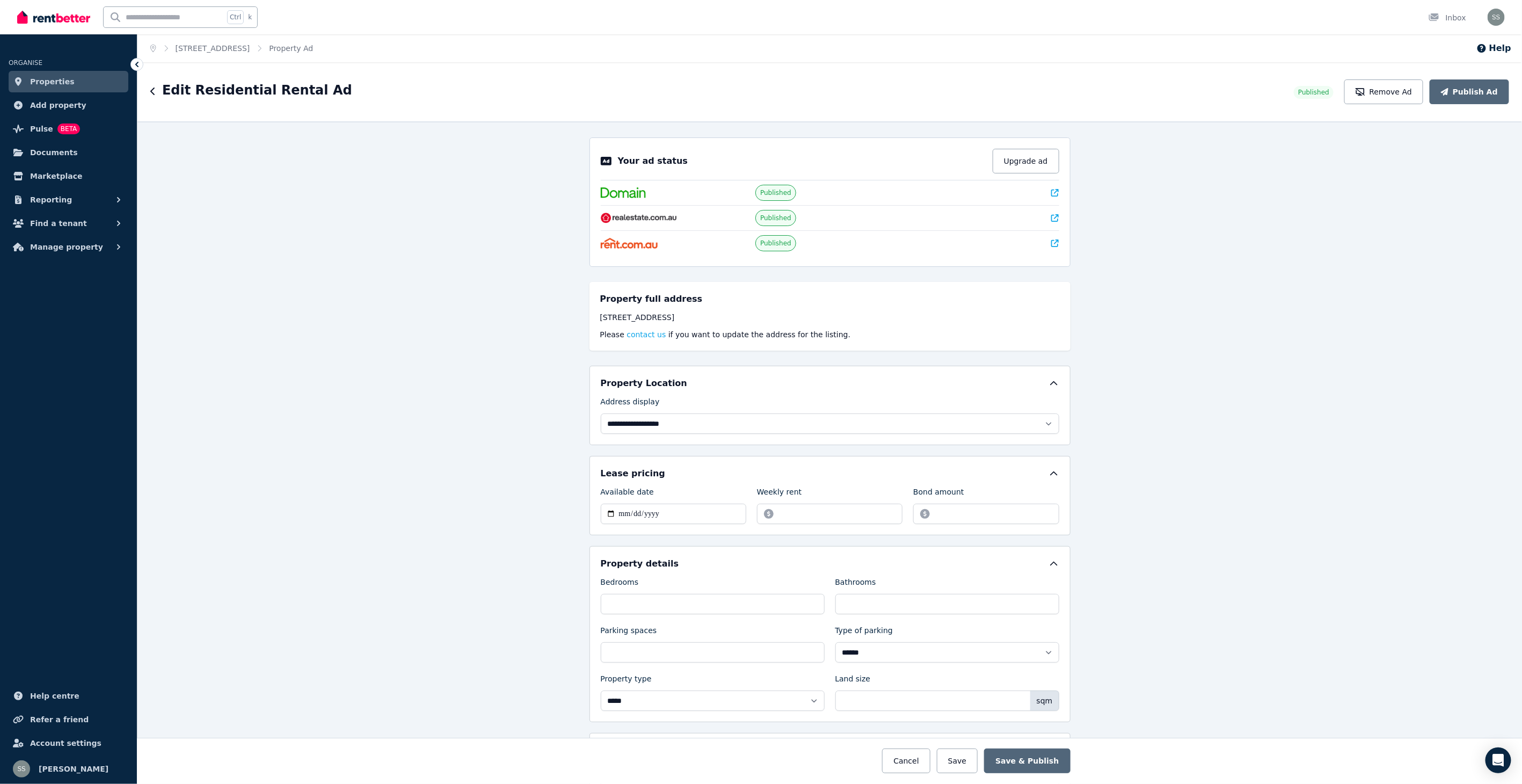
click at [1052, 191] on icon at bounding box center [1055, 193] width 8 height 8
click at [52, 82] on span "Properties" at bounding box center [52, 81] width 45 height 13
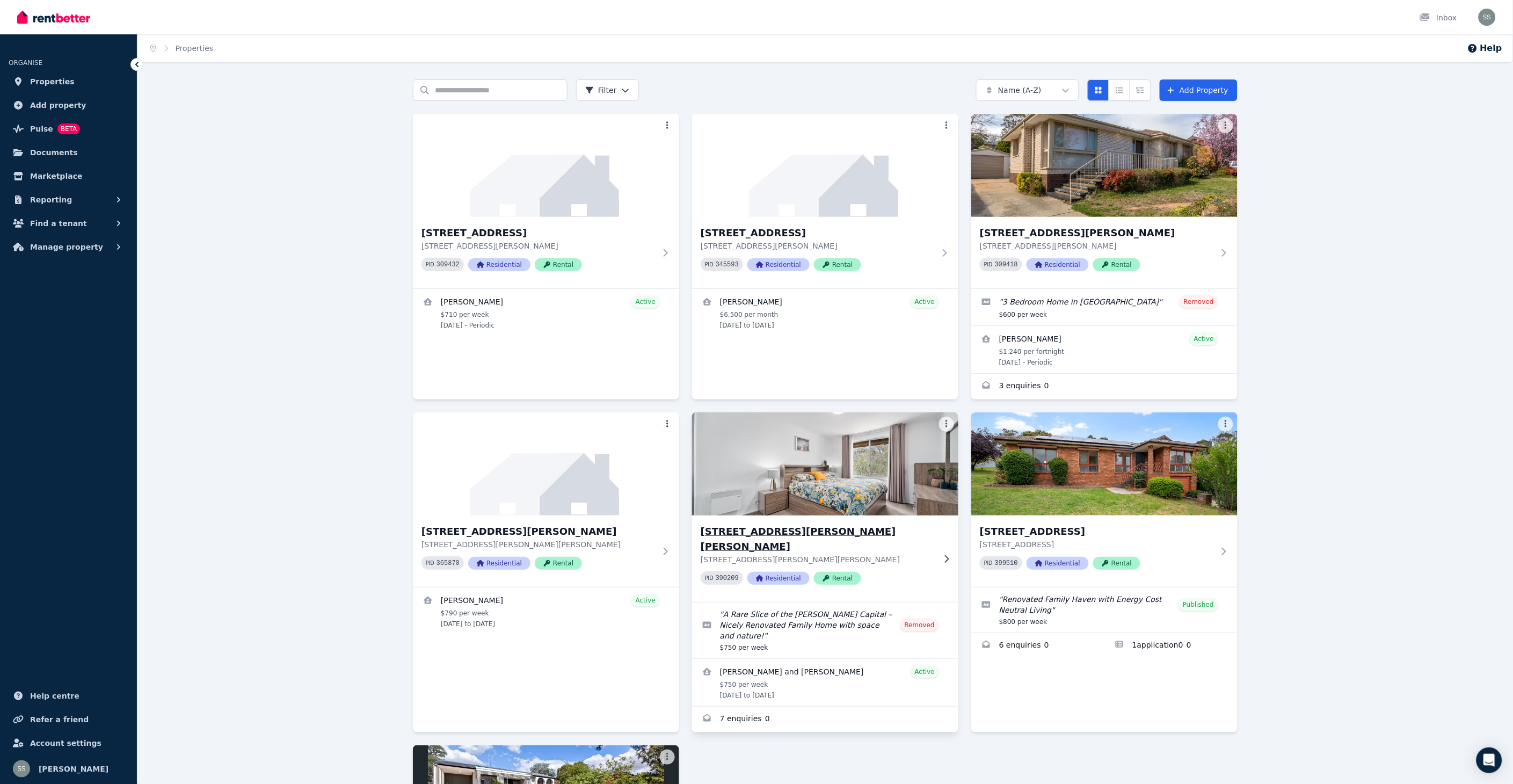
scroll to position [271, 0]
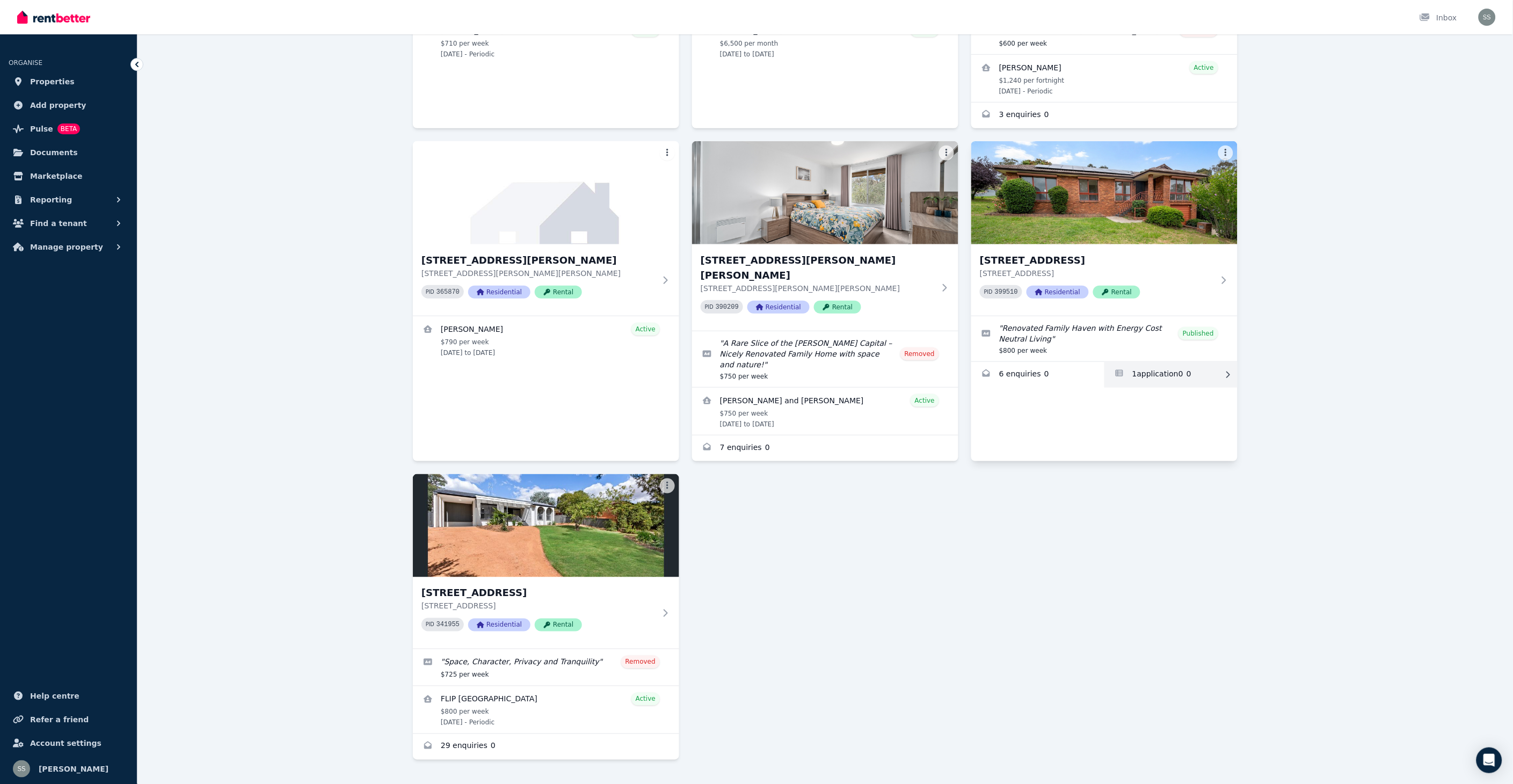
click at [1162, 373] on link "Applications for 191 Chuculba Cres, Giralang" at bounding box center [1170, 374] width 133 height 25
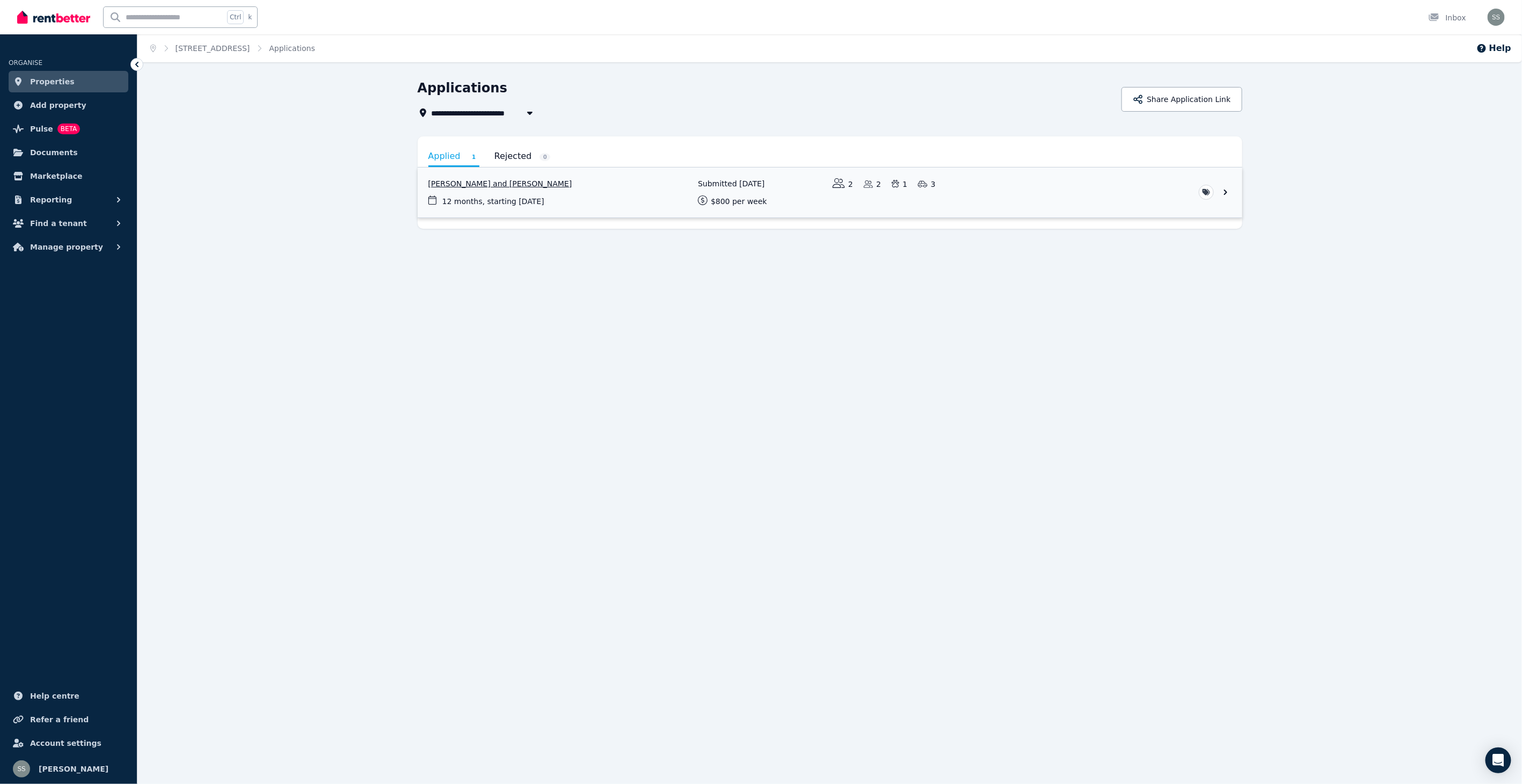
click at [524, 183] on link "View application: Jennifer Brown and Samuel Brown" at bounding box center [830, 192] width 825 height 50
